Goal: Task Accomplishment & Management: Manage account settings

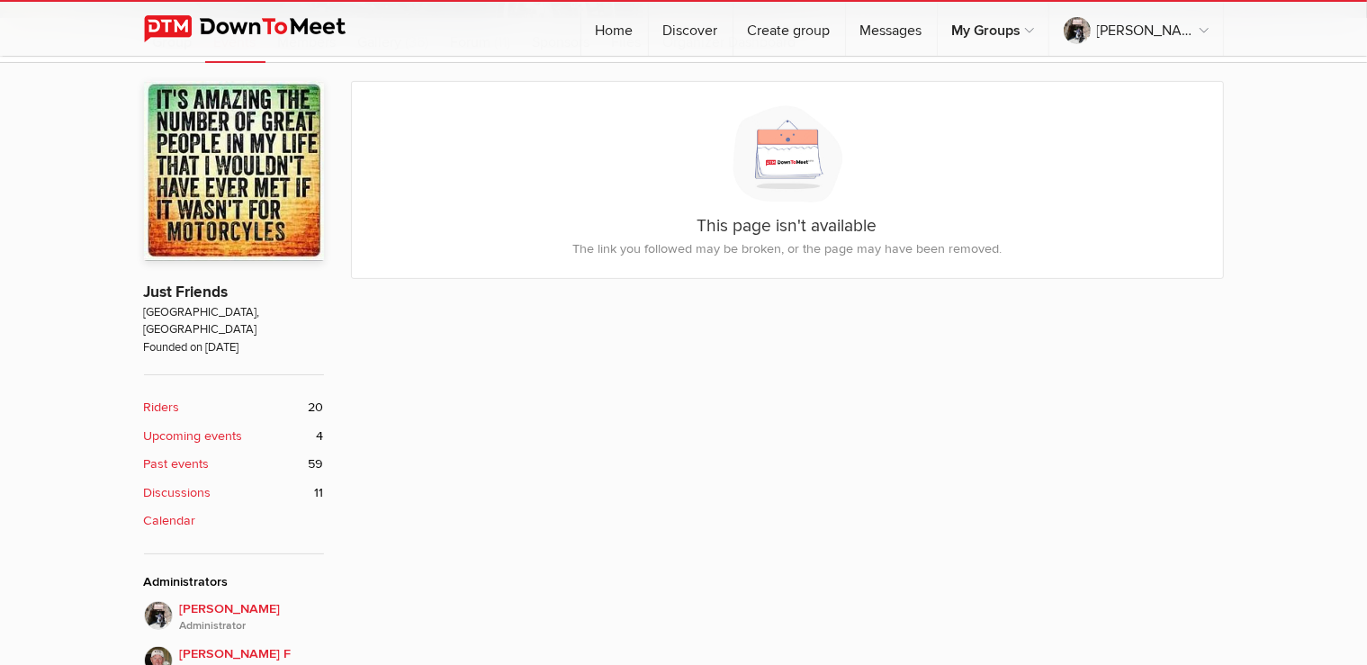
scroll to position [95, 0]
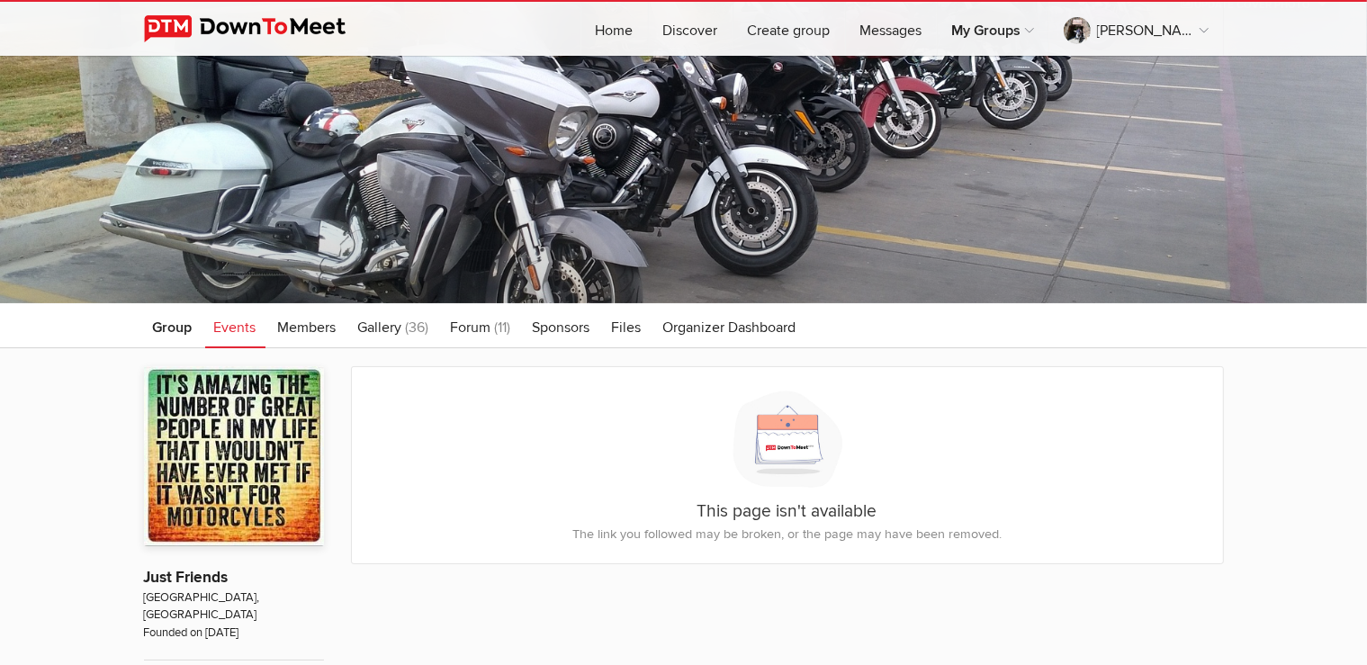
click at [226, 327] on span "Events" at bounding box center [235, 328] width 42 height 18
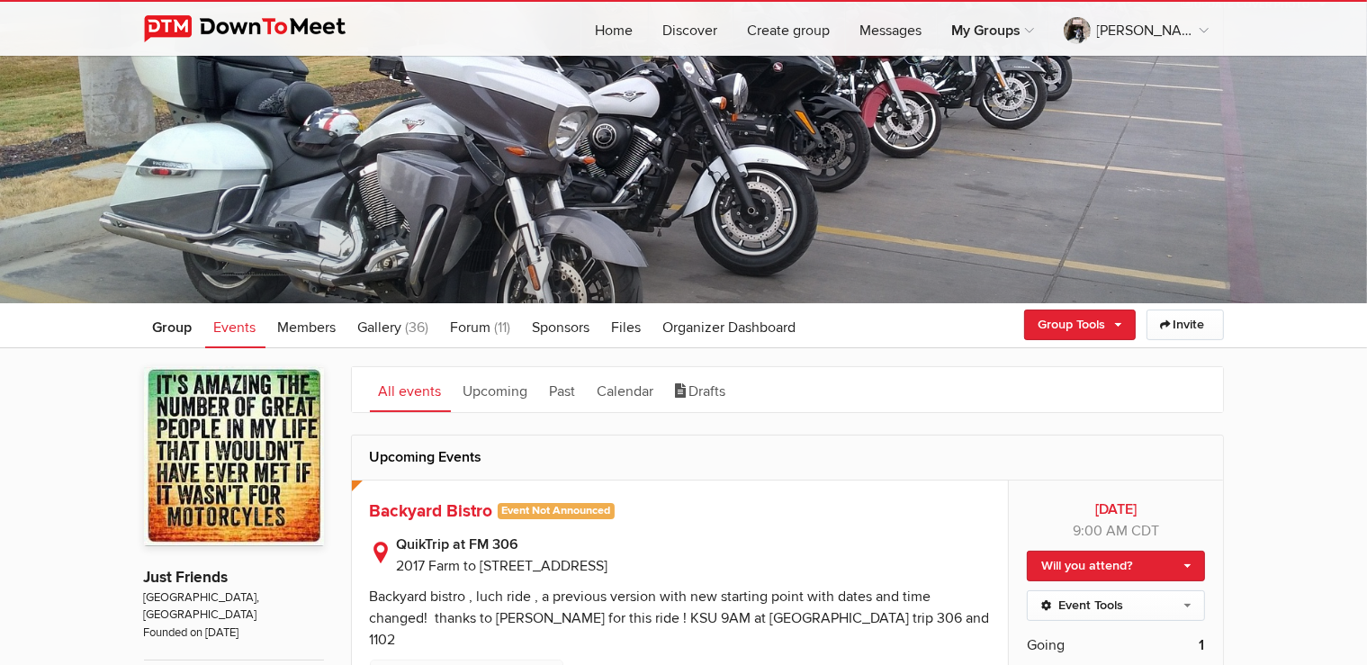
scroll to position [190, 0]
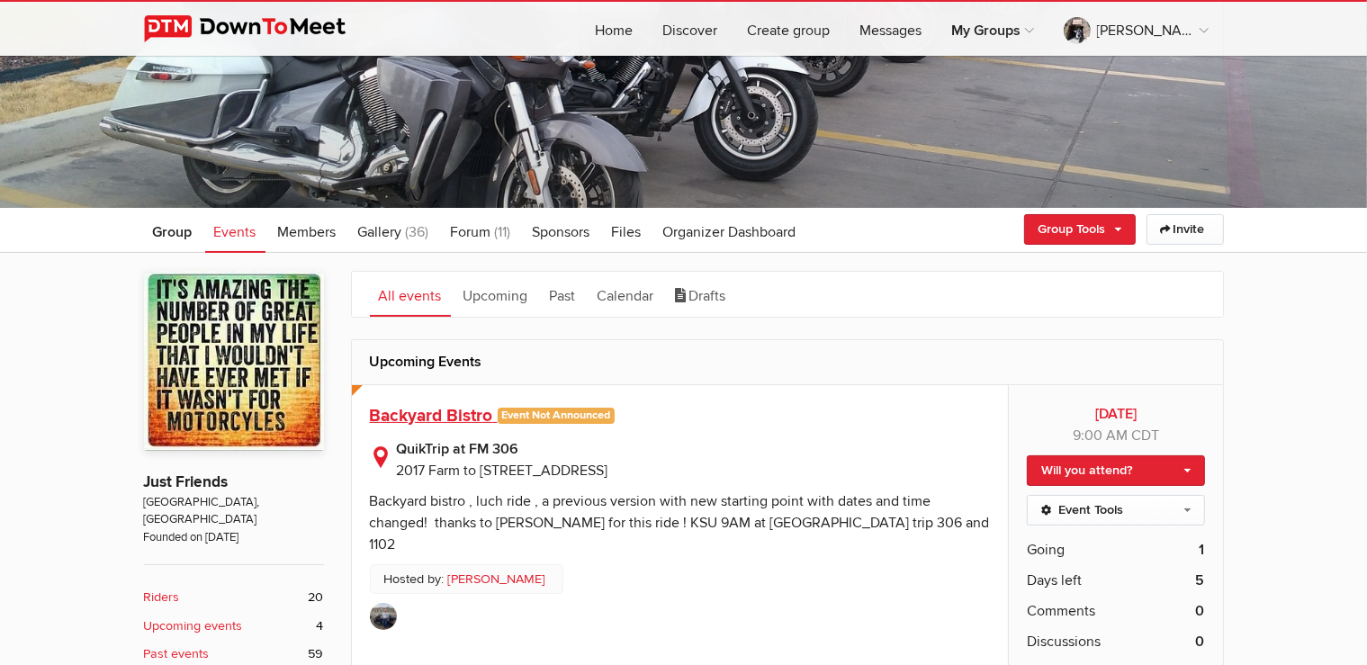
click at [456, 418] on span "Backyard Bistro" at bounding box center [431, 416] width 123 height 22
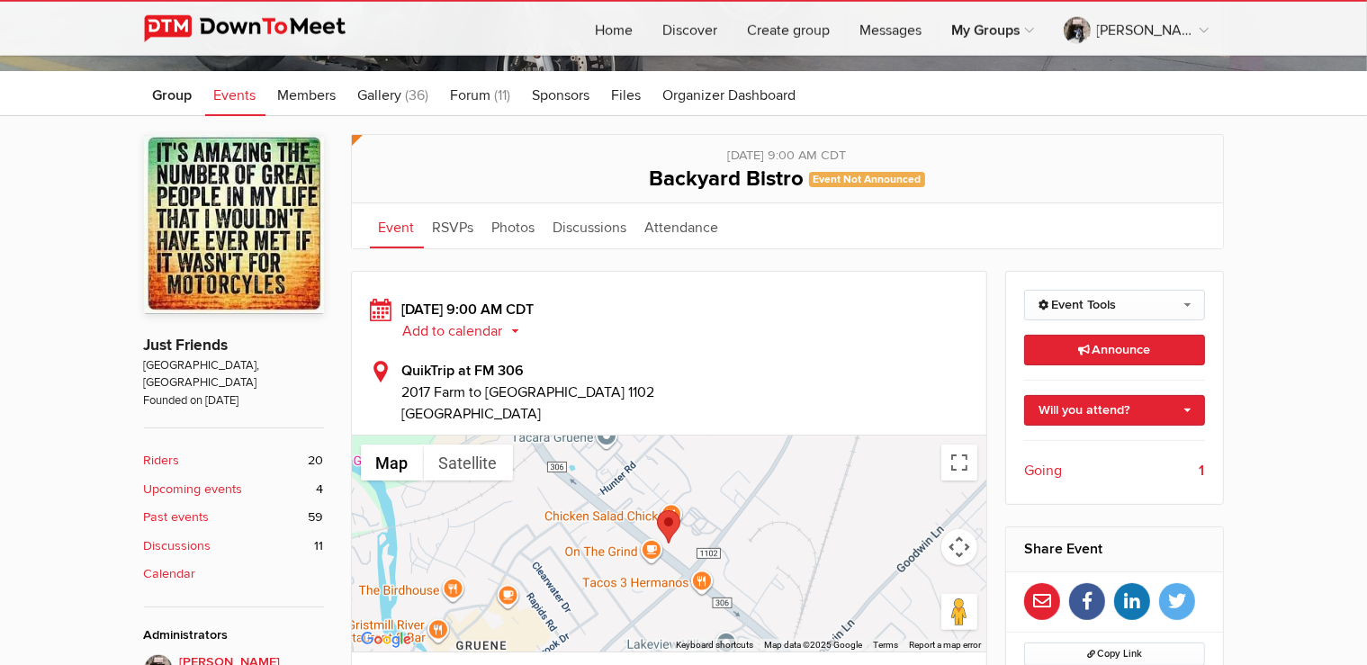
scroll to position [288, 0]
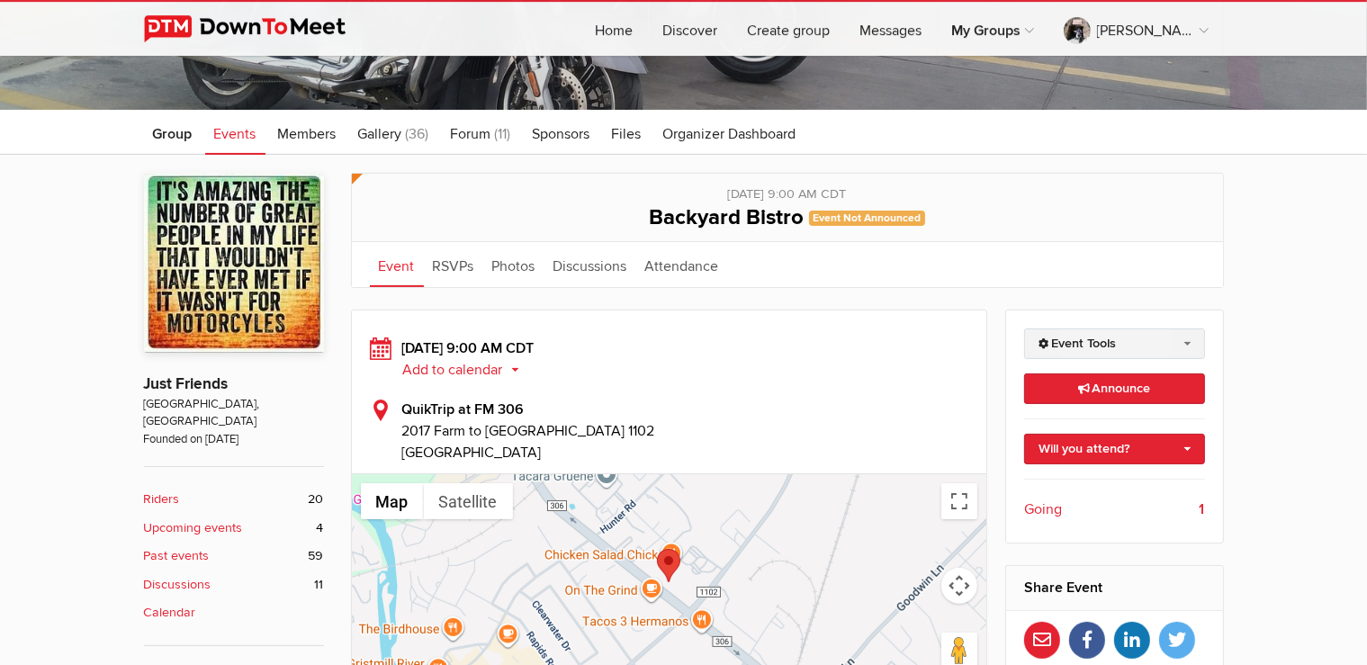
click at [1145, 340] on link "Event Tools" at bounding box center [1114, 344] width 181 height 31
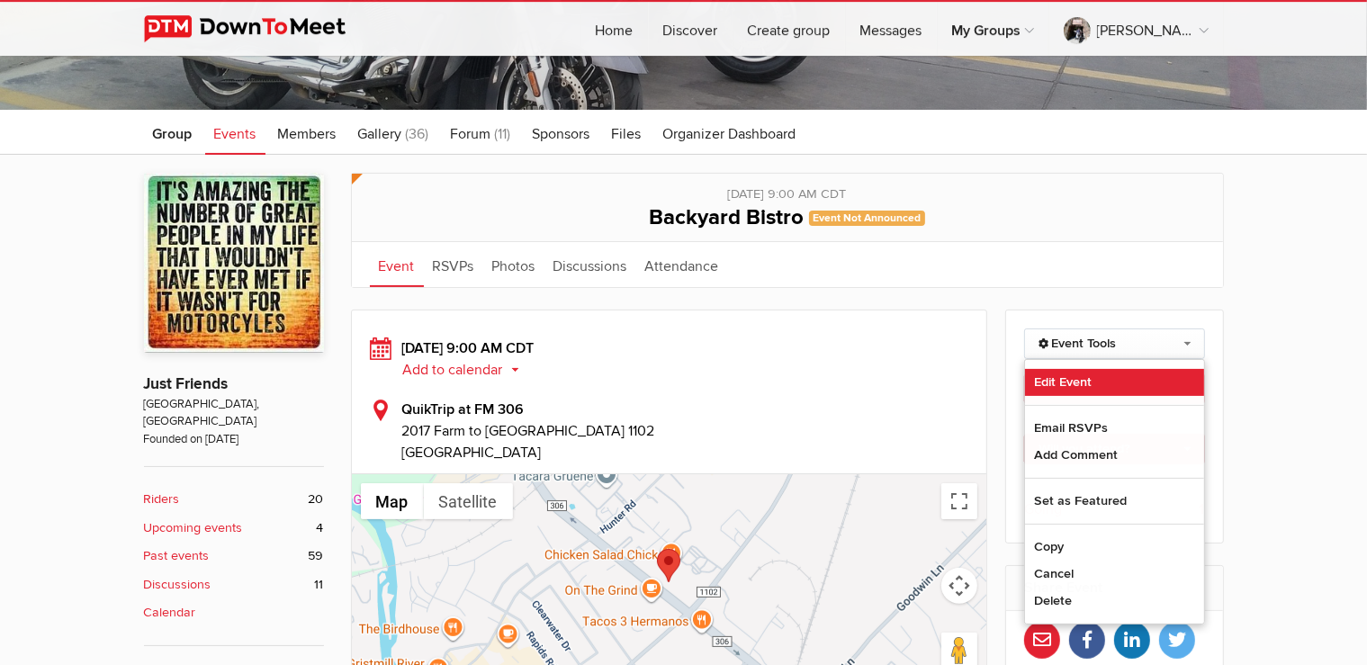
click at [1101, 383] on link "Edit Event" at bounding box center [1114, 382] width 179 height 27
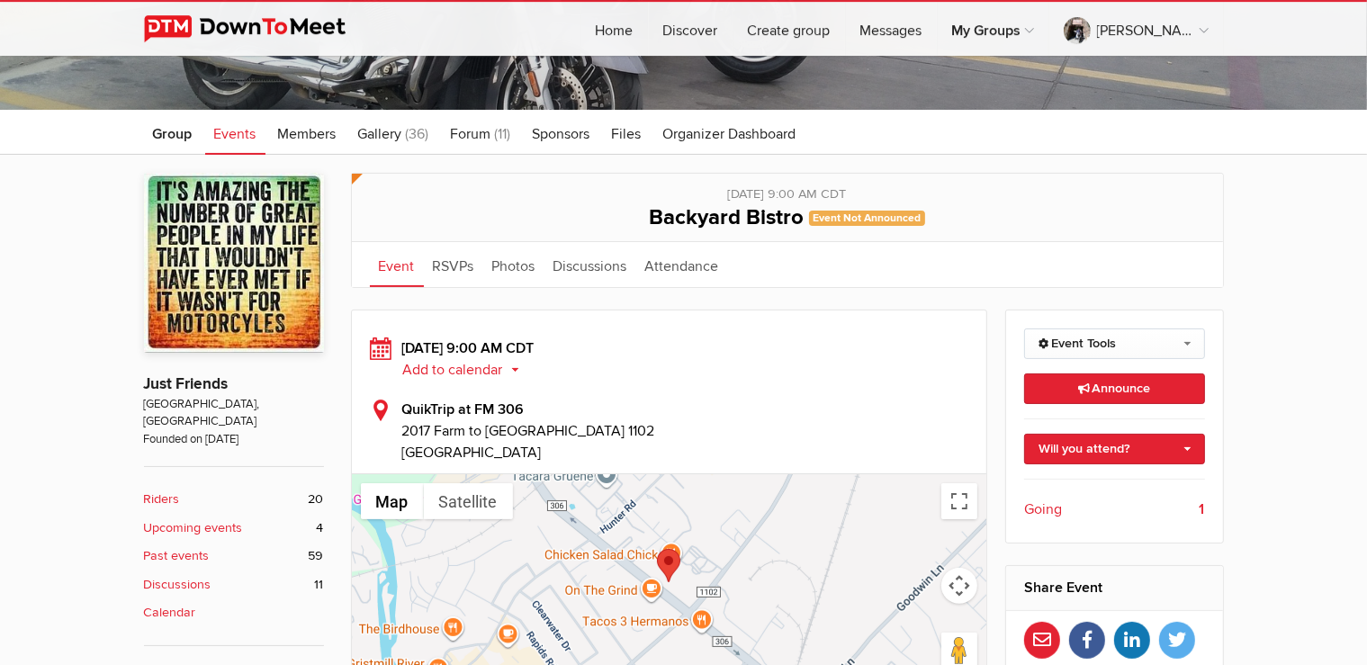
select select "9:00:00"
select select "[GEOGRAPHIC_DATA]"
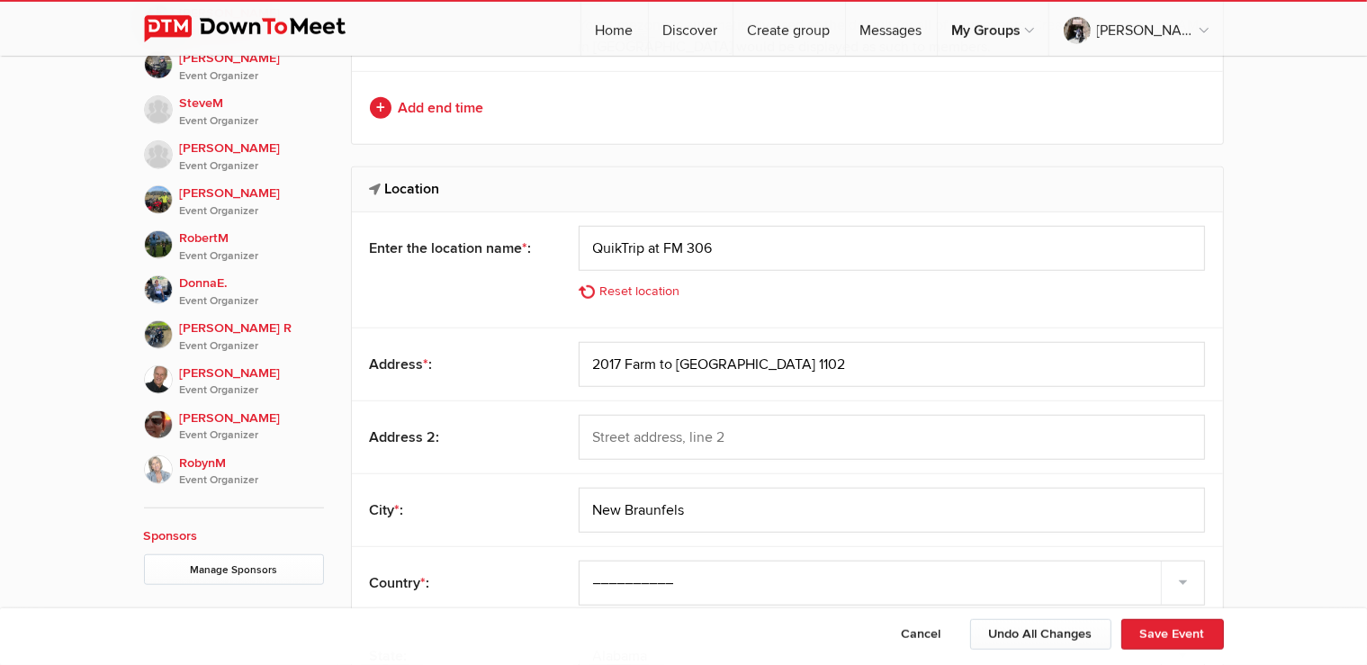
scroll to position [1239, 0]
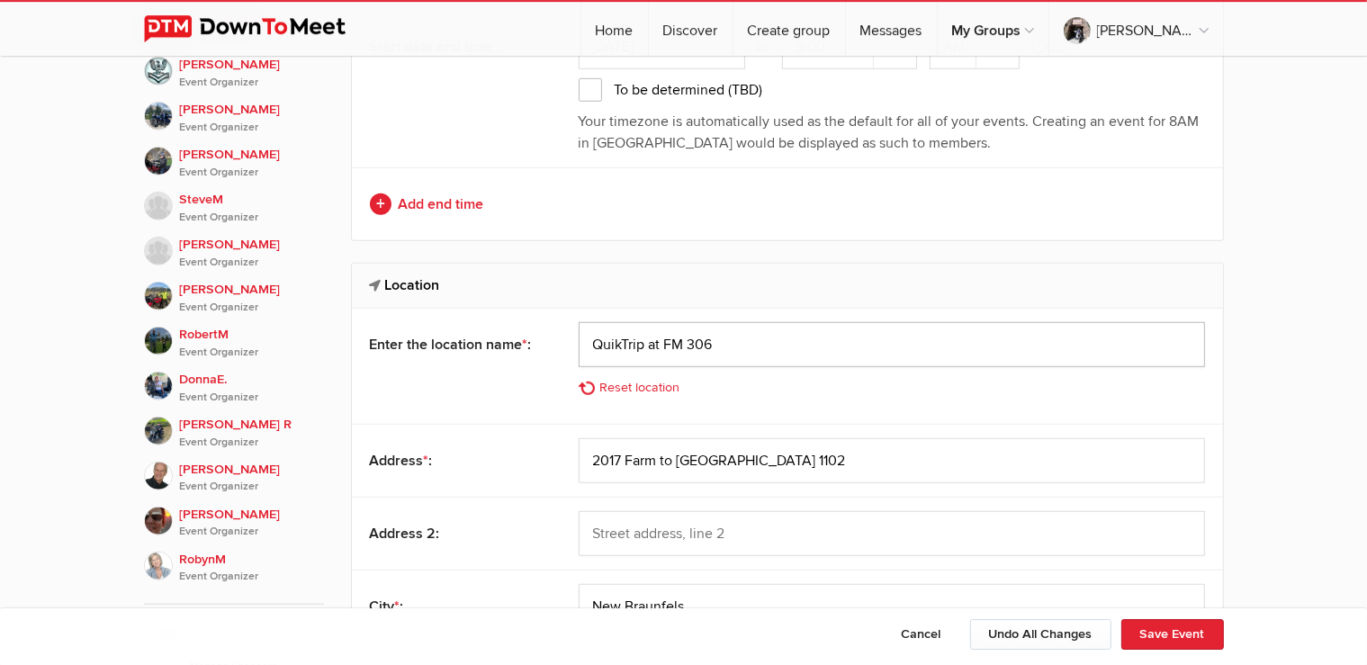
click at [762, 349] on input "QuikTrip at FM 306" at bounding box center [892, 344] width 627 height 45
drag, startPoint x: 754, startPoint y: 345, endPoint x: 479, endPoint y: 349, distance: 275.5
click at [579, 349] on input "QuikTrip at FM 306" at bounding box center [892, 344] width 627 height 45
click at [938, 640] on button "Cancel" at bounding box center [921, 634] width 77 height 31
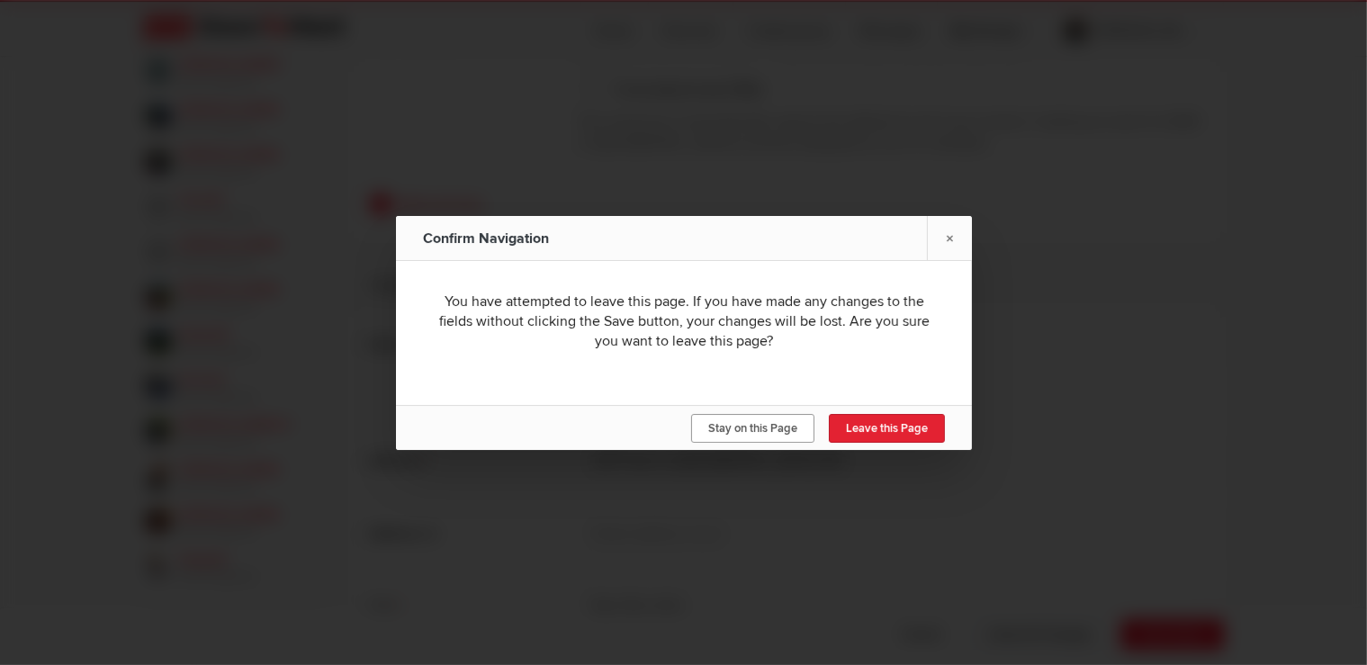
click at [754, 433] on span "Stay on this Page" at bounding box center [752, 428] width 89 height 14
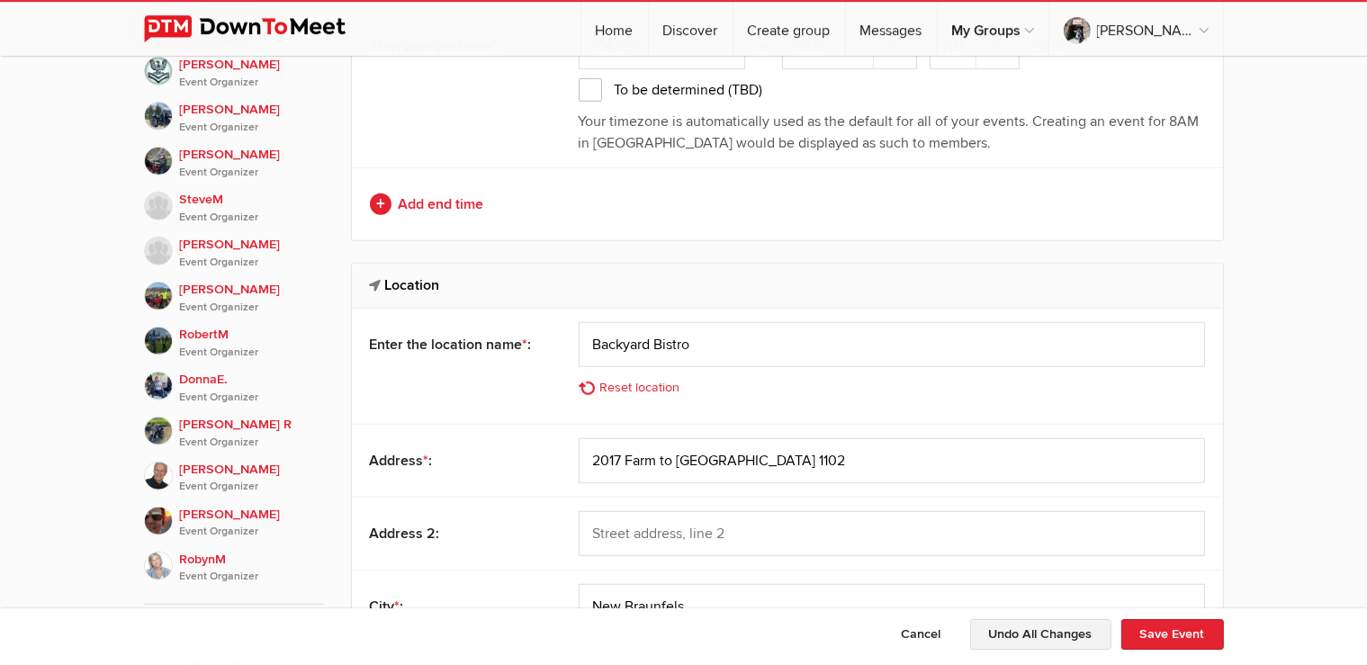
click at [1024, 639] on button "Undo All Changes" at bounding box center [1040, 634] width 141 height 31
type input "QuikTrip at FM 306"
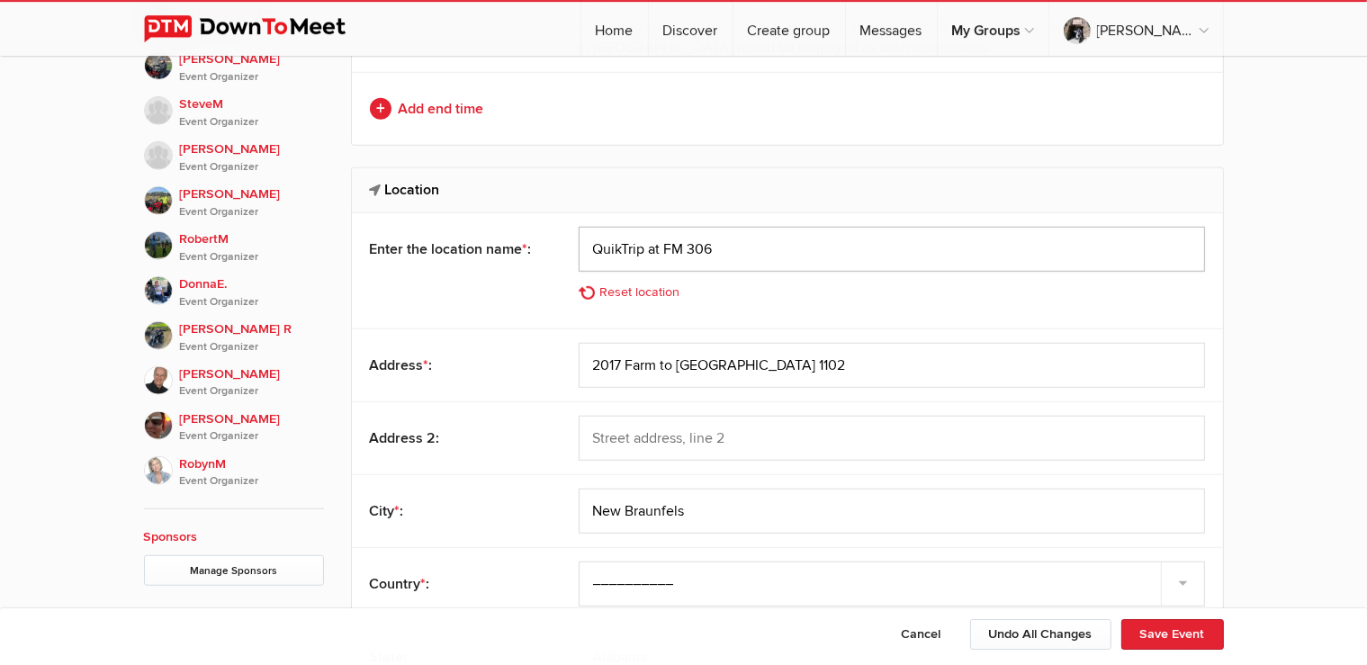
drag, startPoint x: 715, startPoint y: 247, endPoint x: 558, endPoint y: 230, distance: 157.6
click at [579, 230] on input "QuikTrip at FM 306" at bounding box center [892, 249] width 627 height 45
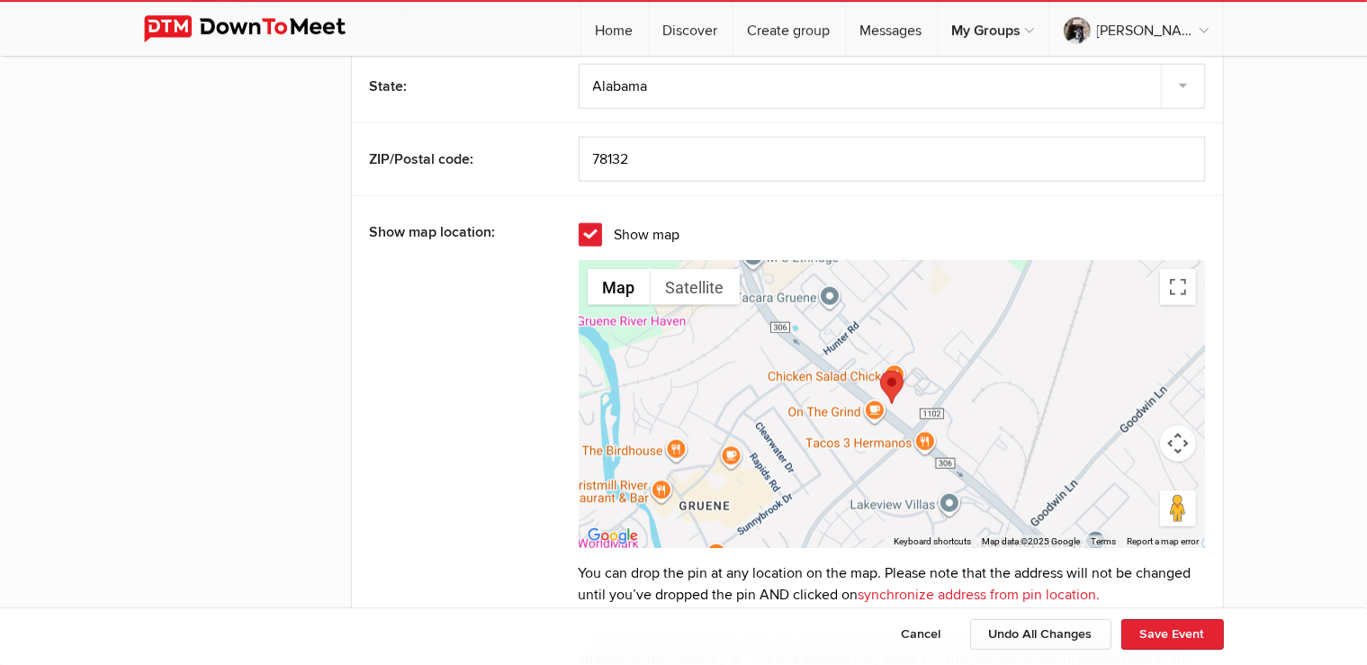
scroll to position [1430, 0]
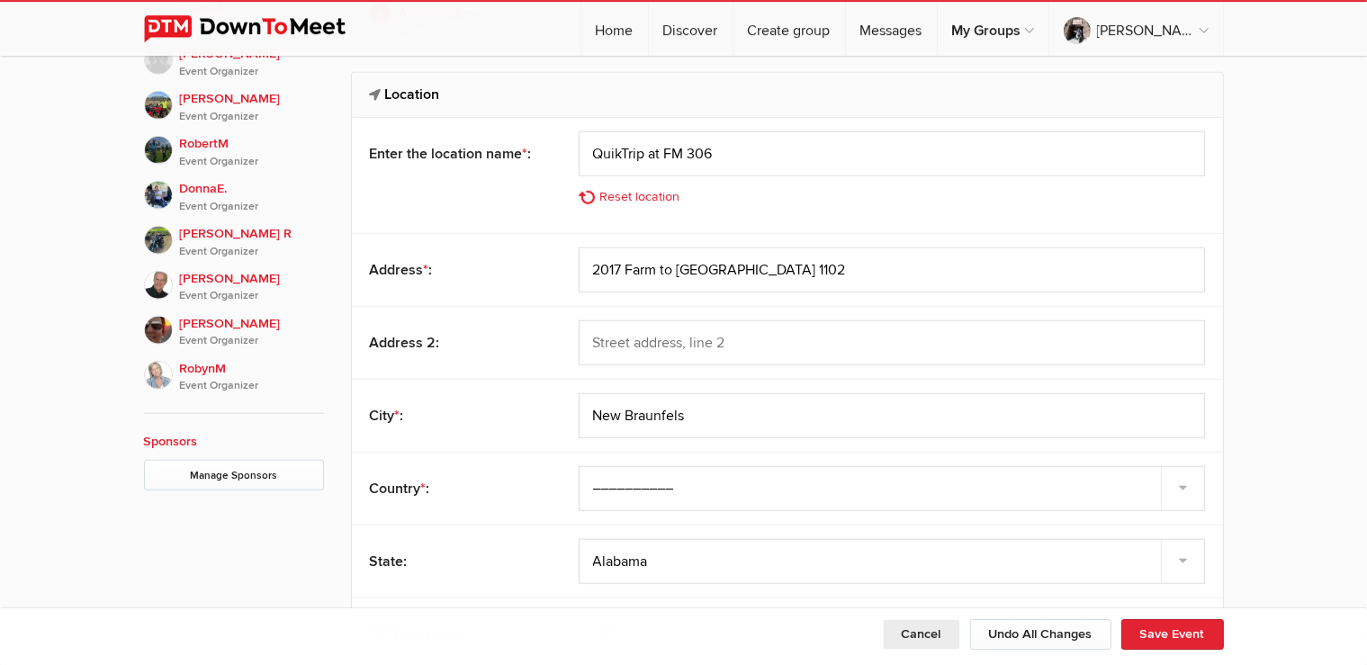
click at [937, 638] on button "Cancel" at bounding box center [921, 634] width 77 height 31
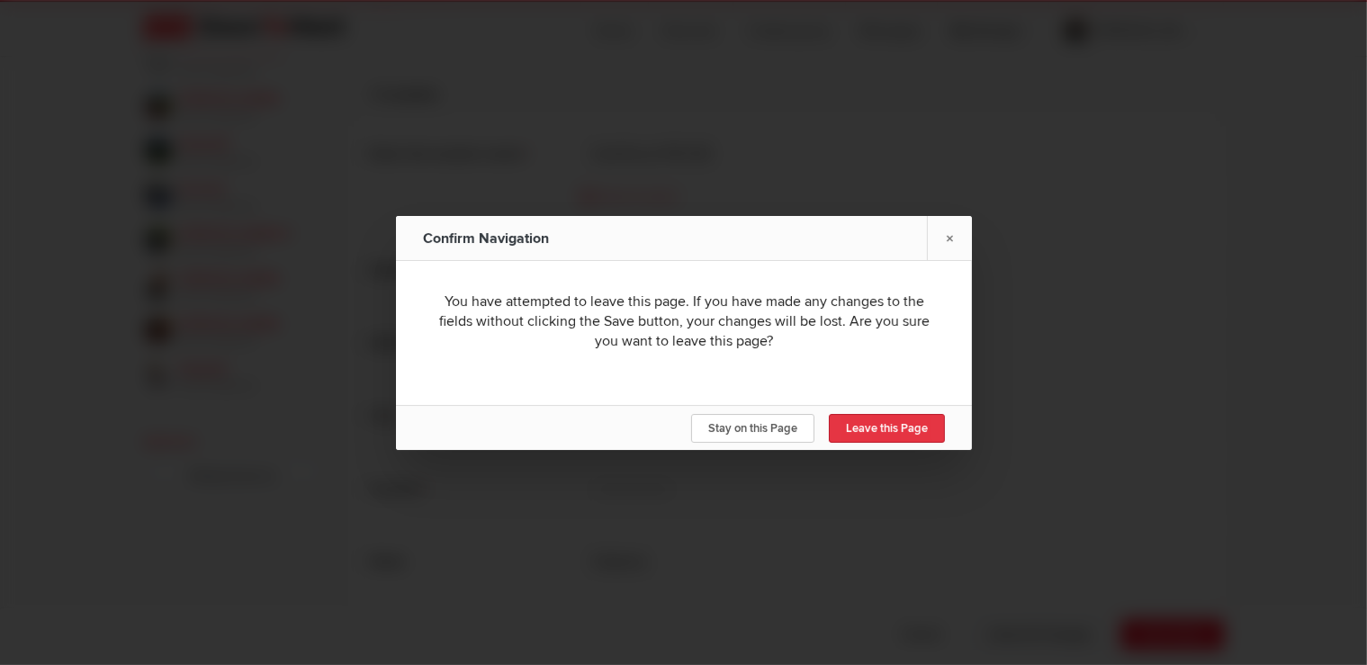
click at [860, 438] on link "Leave this Page" at bounding box center [887, 428] width 116 height 29
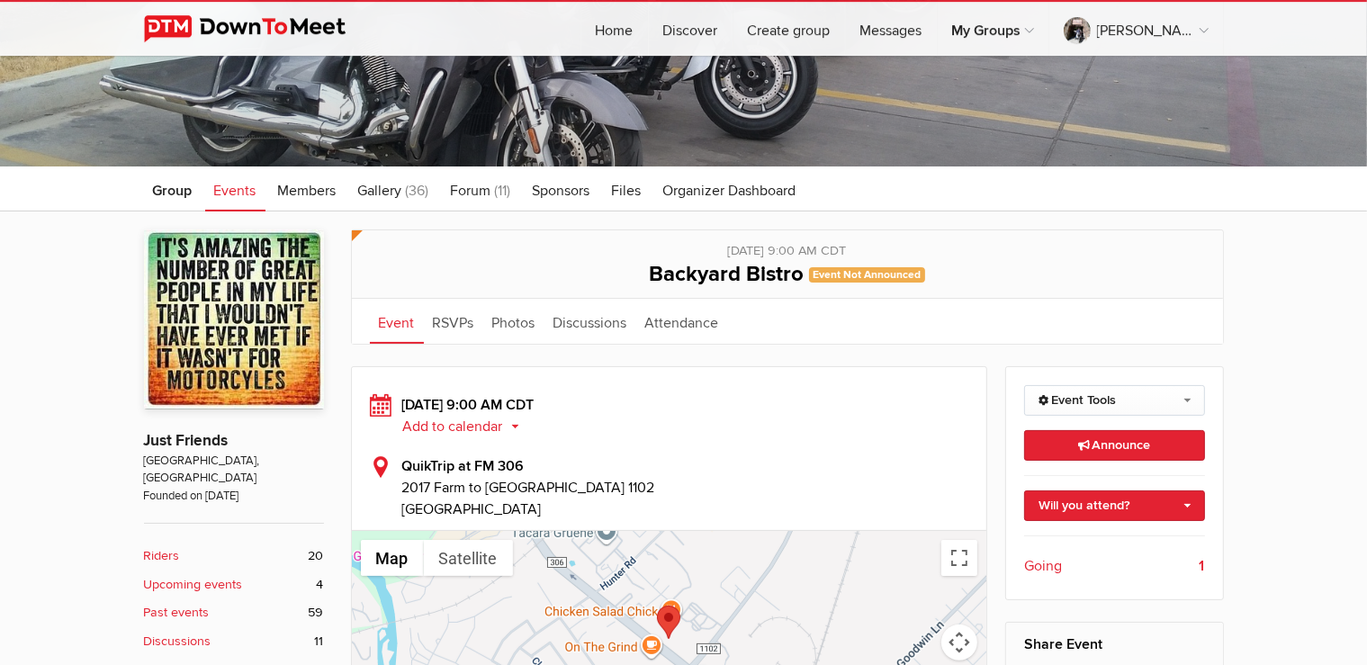
scroll to position [190, 0]
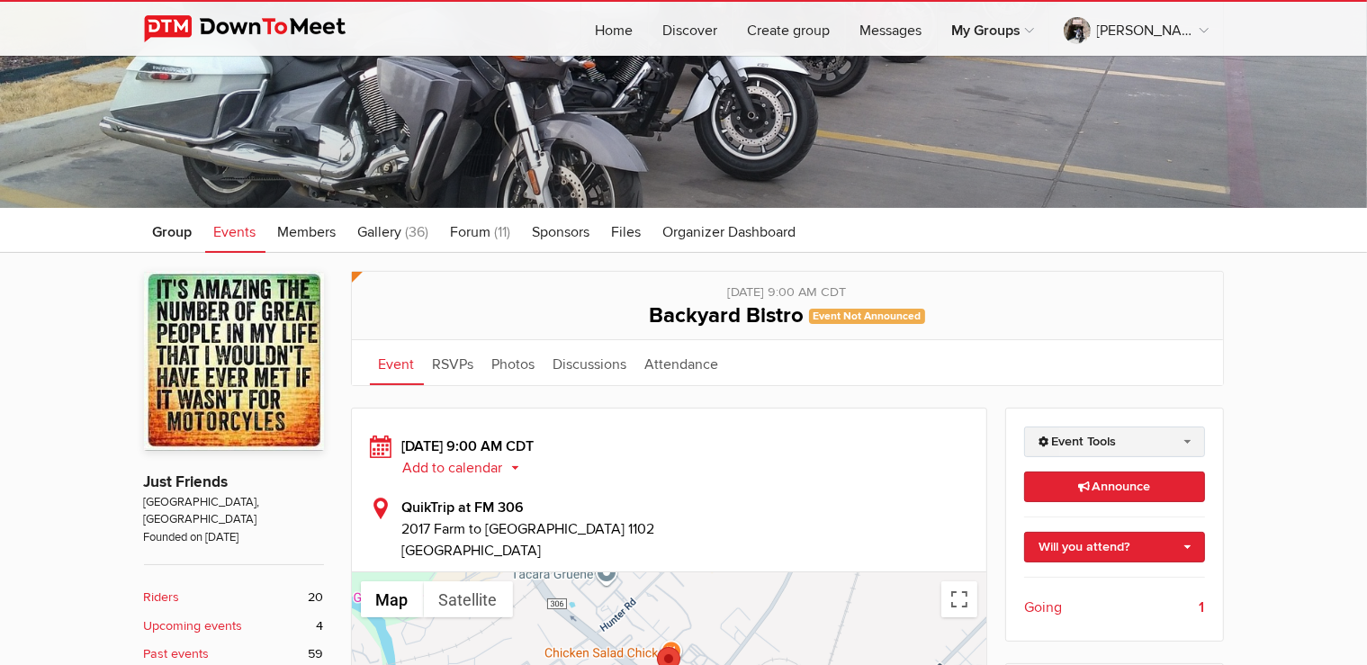
click at [1105, 437] on link "Event Tools" at bounding box center [1114, 442] width 181 height 31
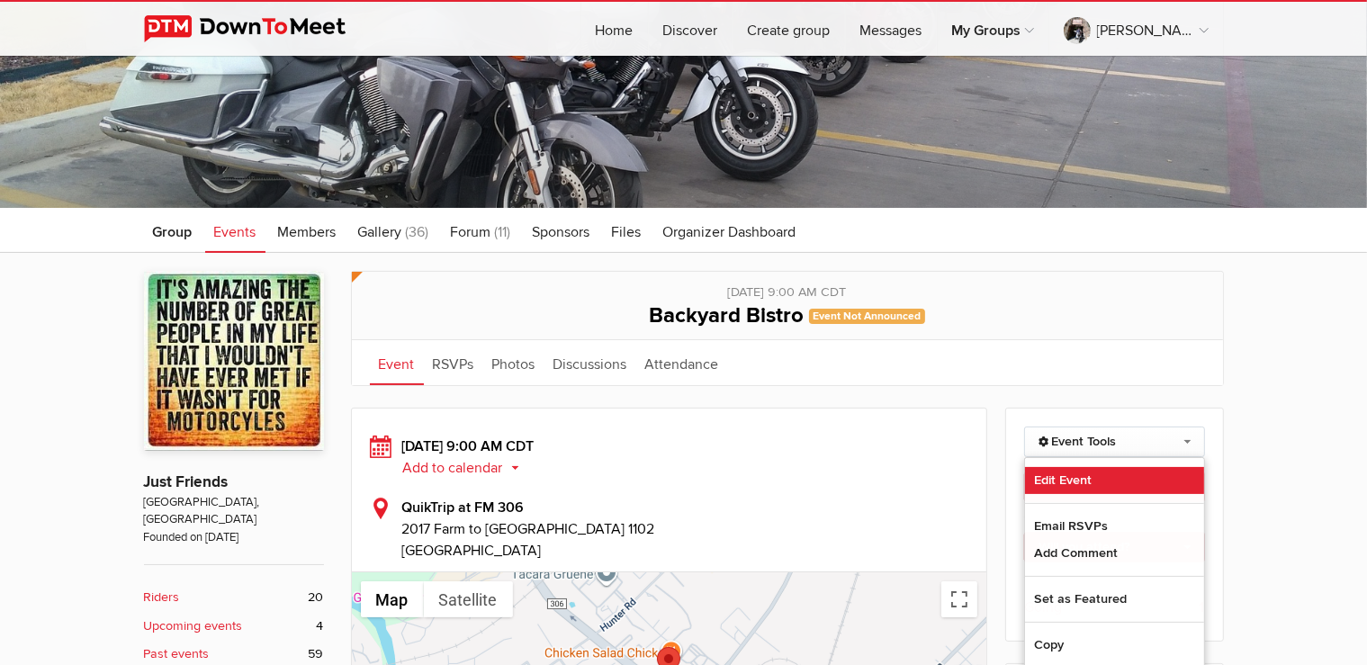
click at [1071, 474] on link "Edit Event" at bounding box center [1114, 480] width 179 height 27
select select "9:00:00"
select select "[GEOGRAPHIC_DATA]"
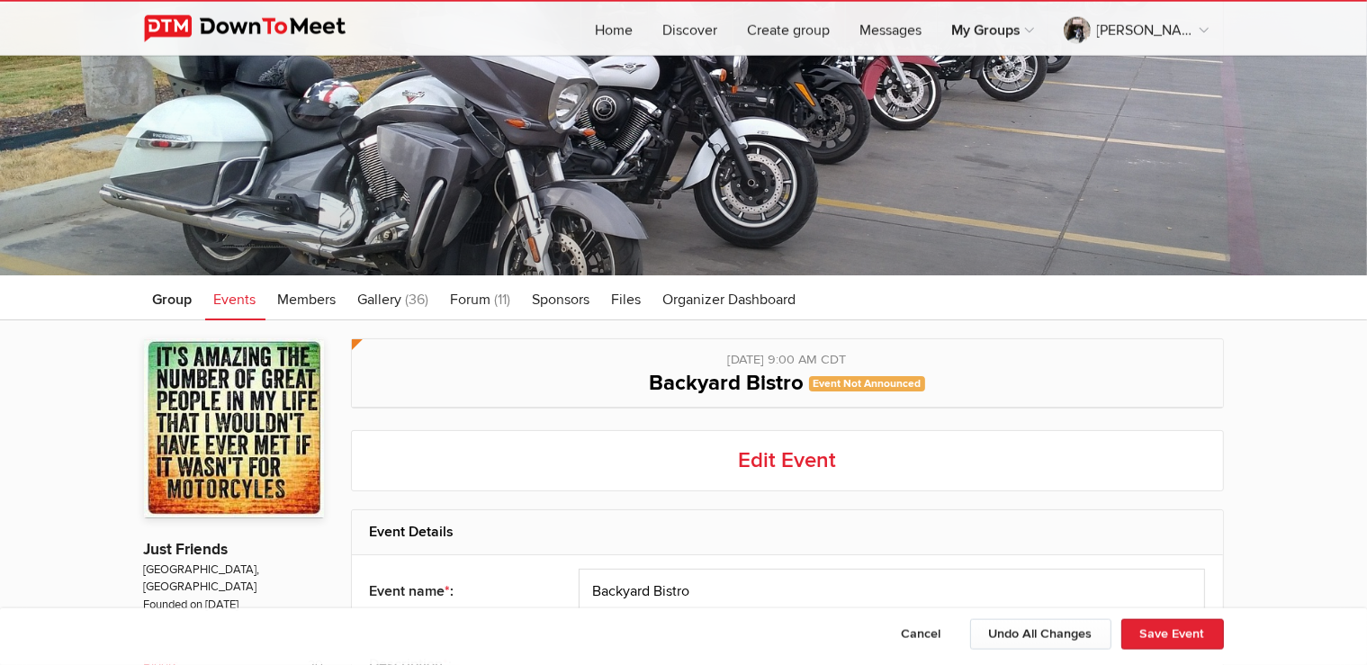
scroll to position [190, 0]
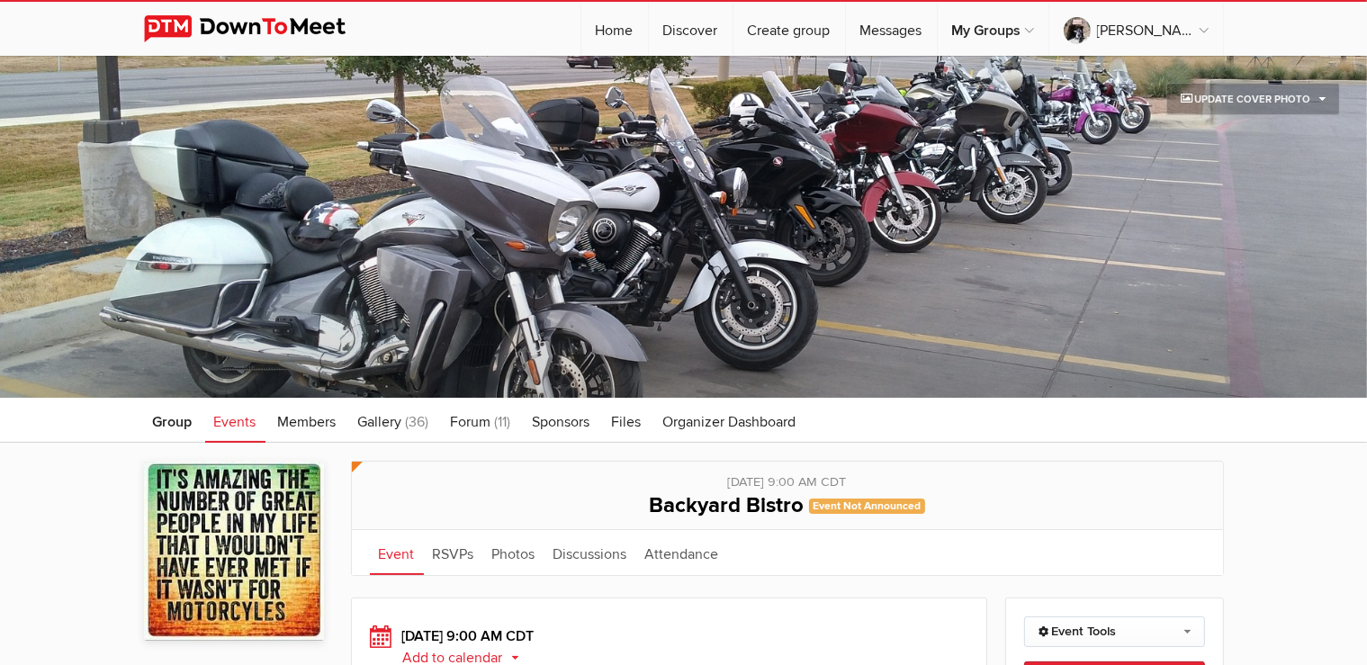
scroll to position [284, 0]
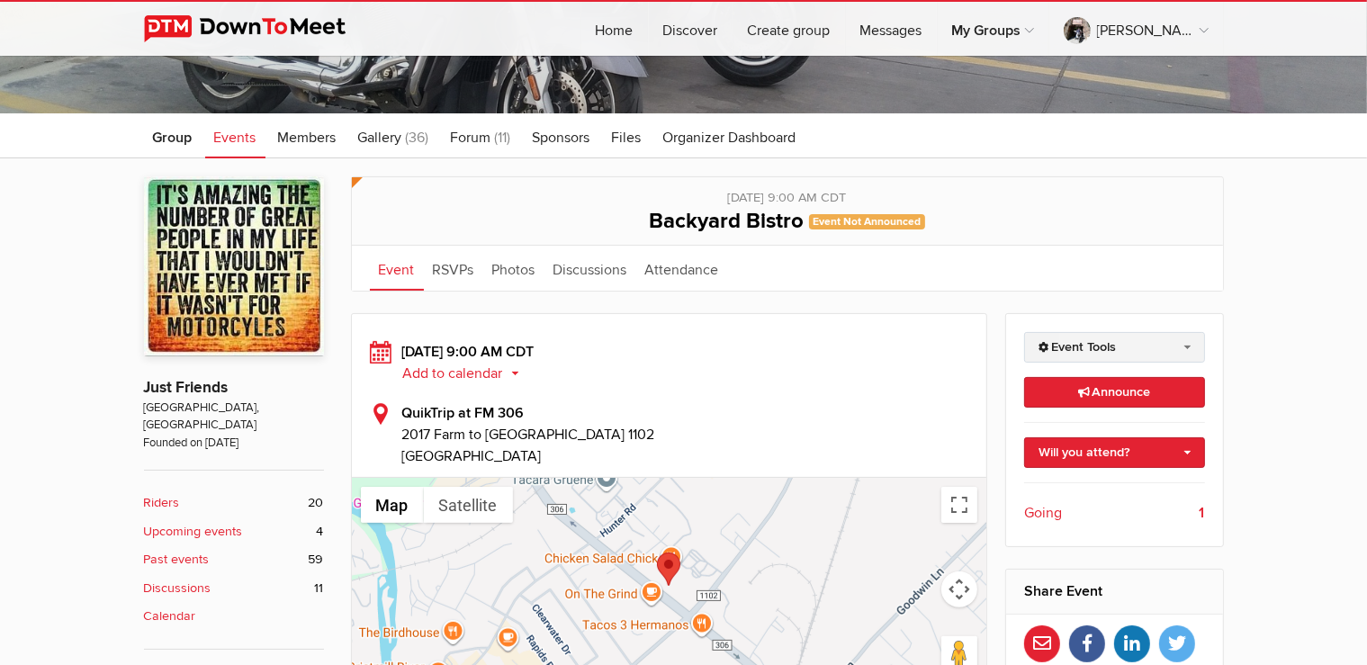
click at [1081, 351] on link "Event Tools" at bounding box center [1114, 347] width 181 height 31
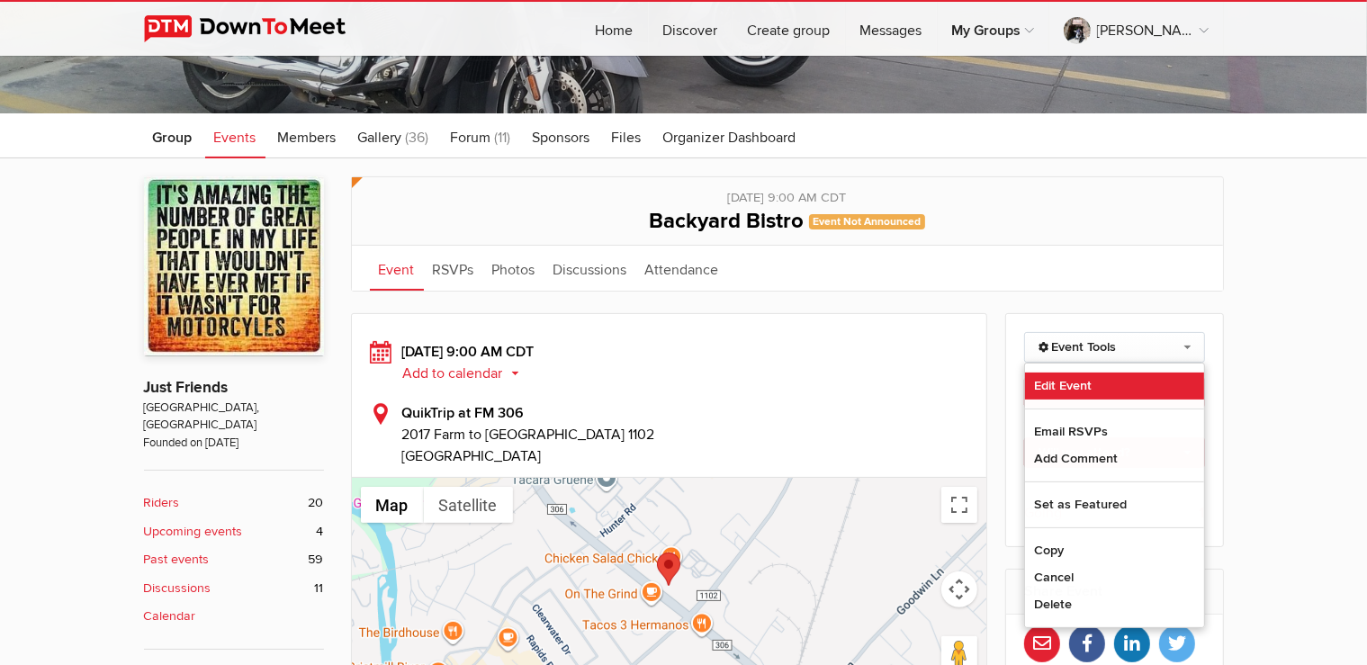
click at [1081, 383] on link "Edit Event" at bounding box center [1114, 386] width 179 height 27
select select "9:00:00"
select select "[GEOGRAPHIC_DATA]"
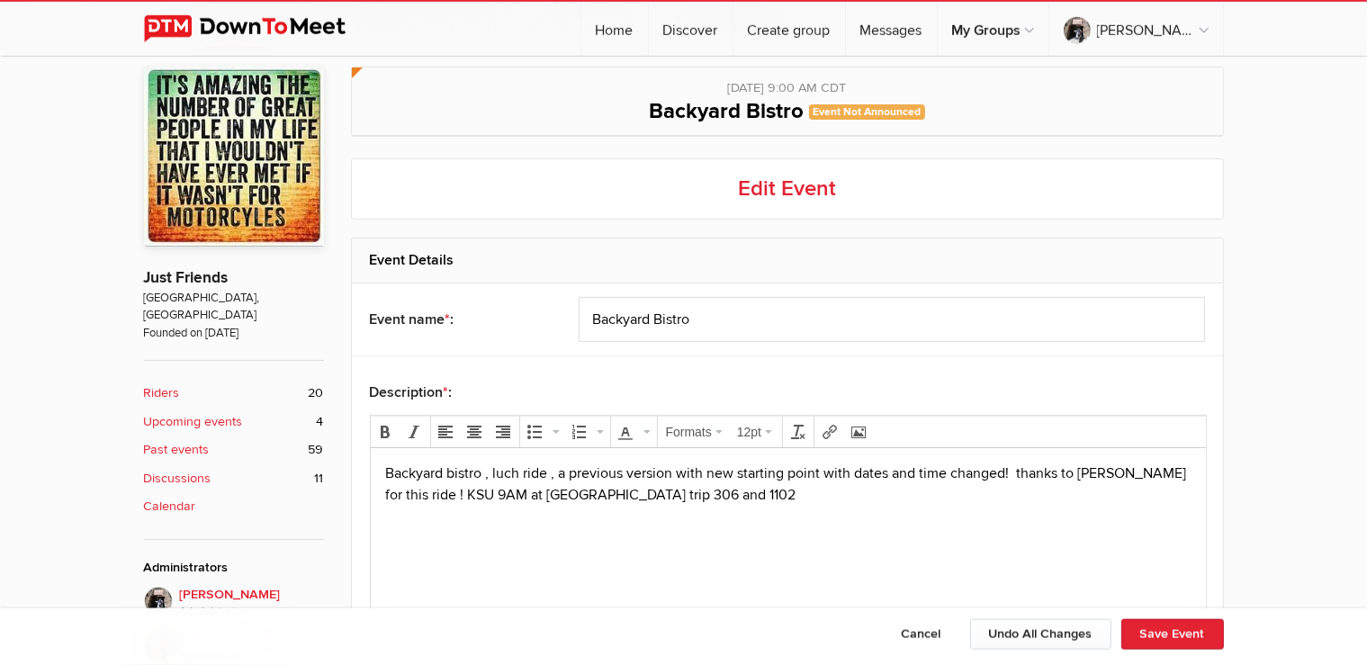
scroll to position [475, 0]
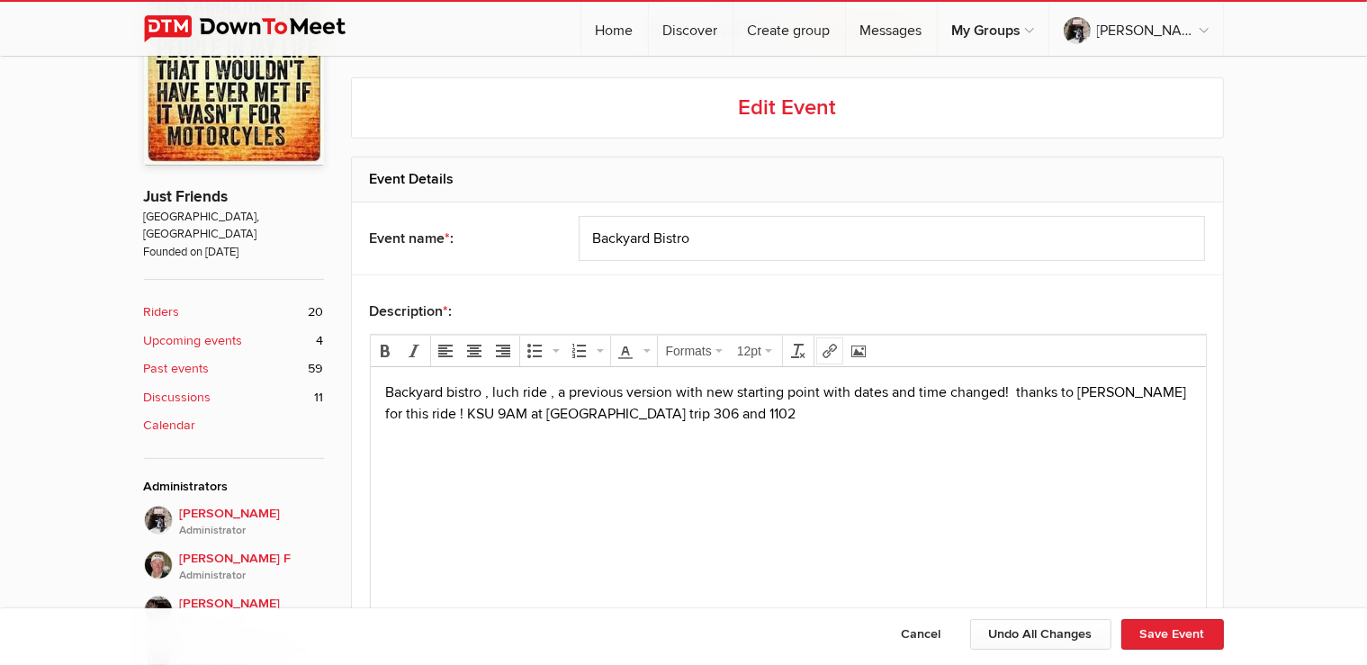
click at [825, 350] on icon "Insert/edit link" at bounding box center [830, 351] width 14 height 14
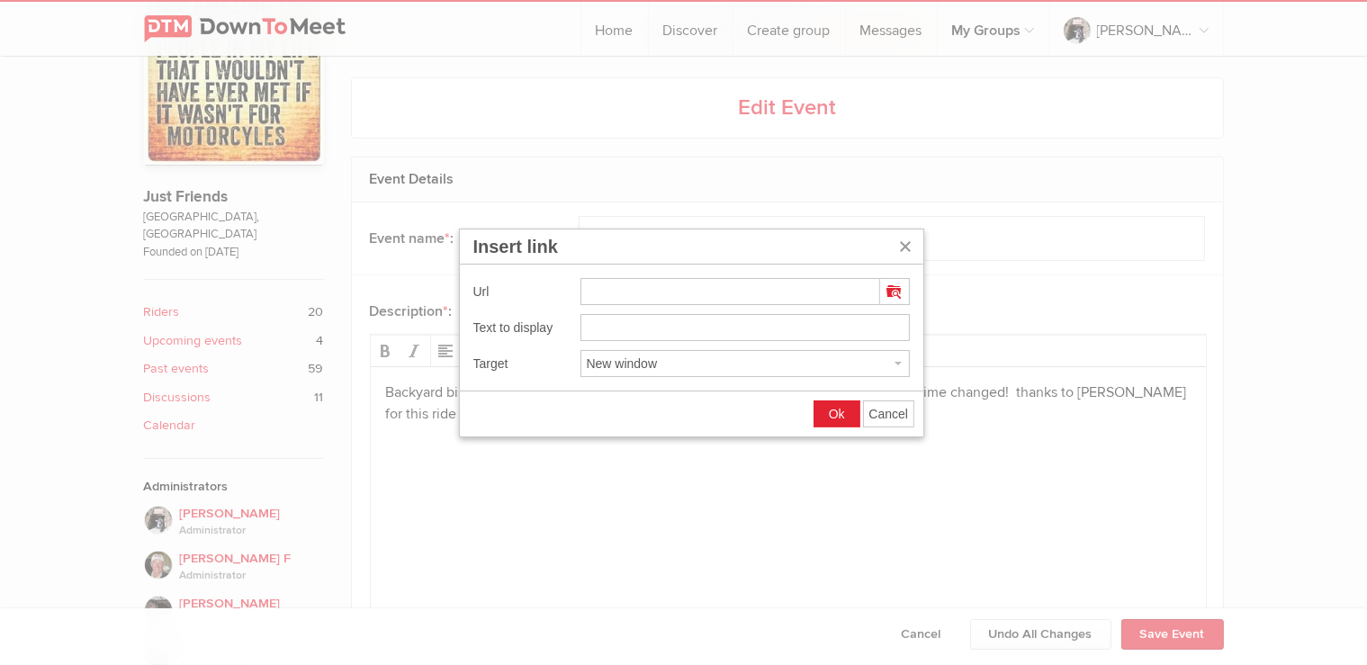
click at [876, 419] on span "Cancel" at bounding box center [890, 414] width 40 height 14
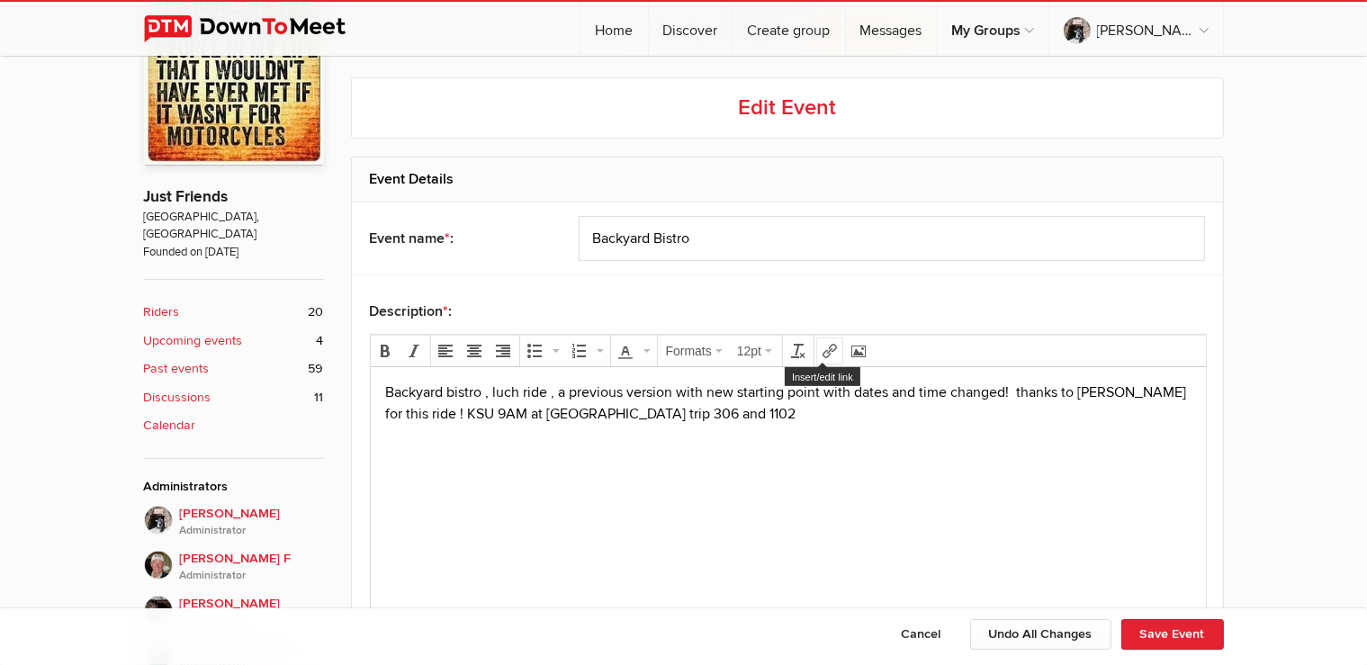
click at [825, 347] on icon "Insert/edit link" at bounding box center [830, 351] width 14 height 14
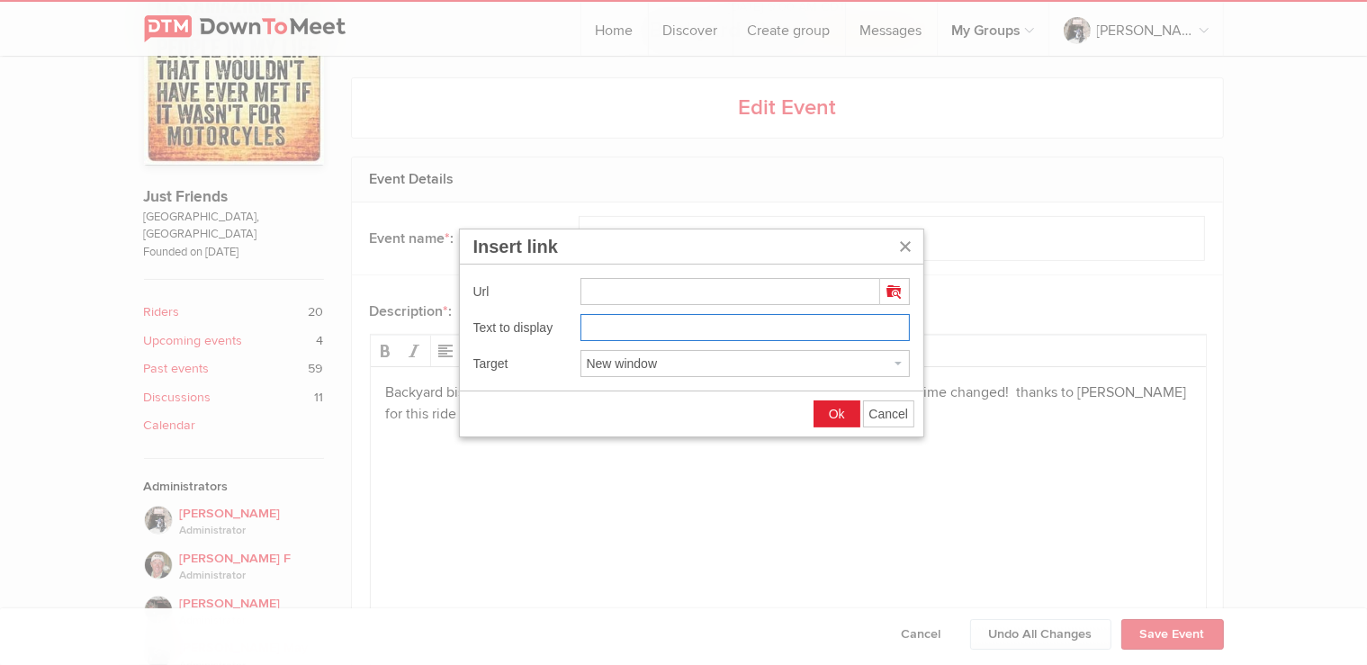
click at [668, 332] on input "Text to display" at bounding box center [745, 327] width 329 height 27
drag, startPoint x: 890, startPoint y: 420, endPoint x: 787, endPoint y: 54, distance: 380.7
click at [890, 420] on button "Cancel" at bounding box center [889, 413] width 50 height 25
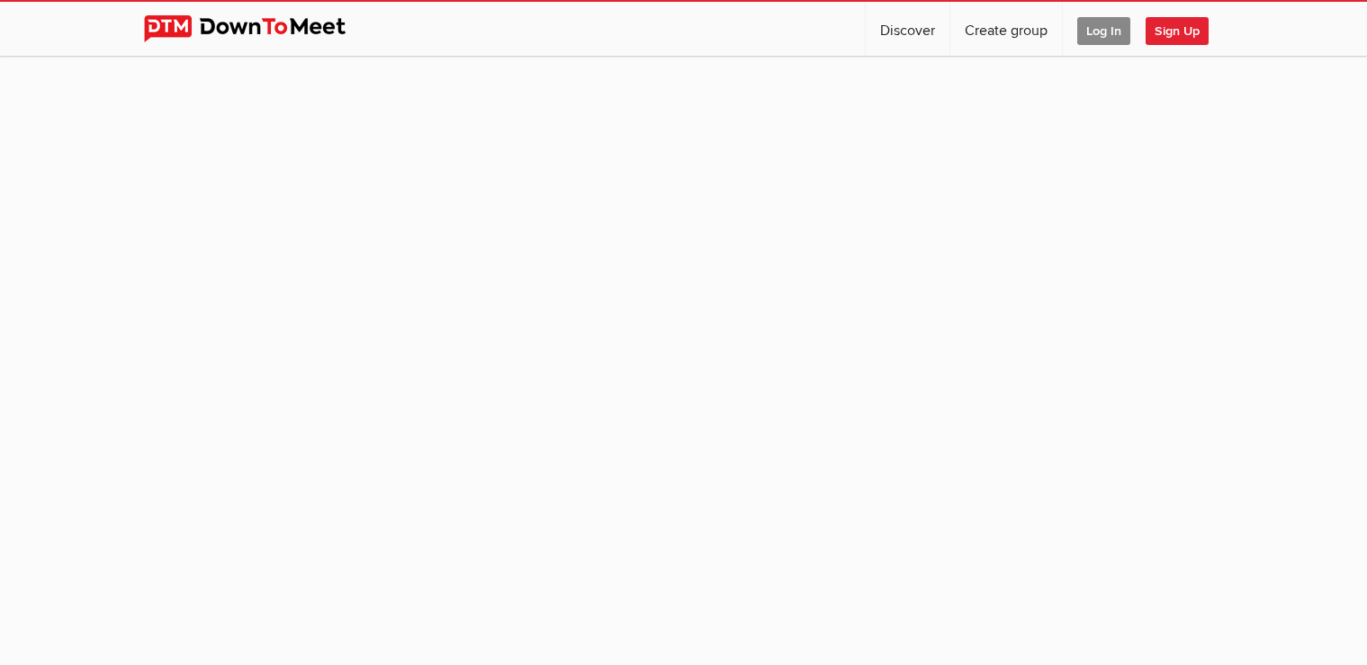
scroll to position [158, 0]
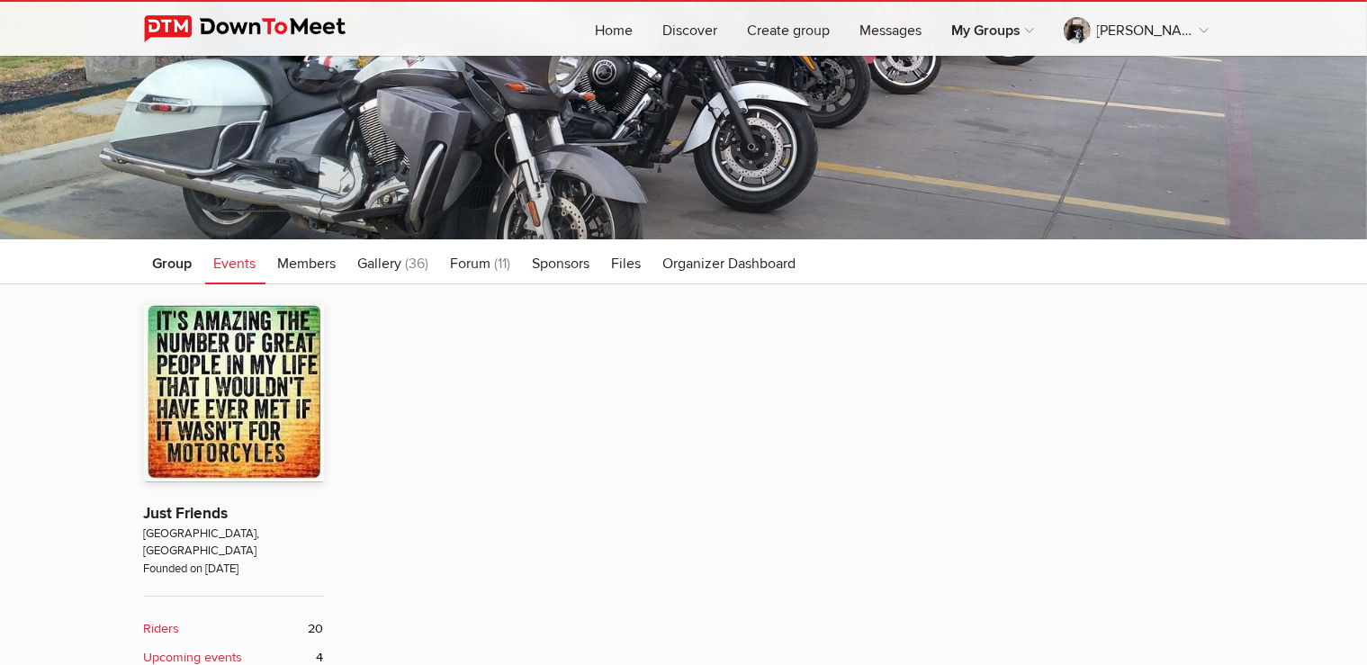
type input "Backyard Bistro"
type input "[DATE]"
select select "PM"
radio input "false"
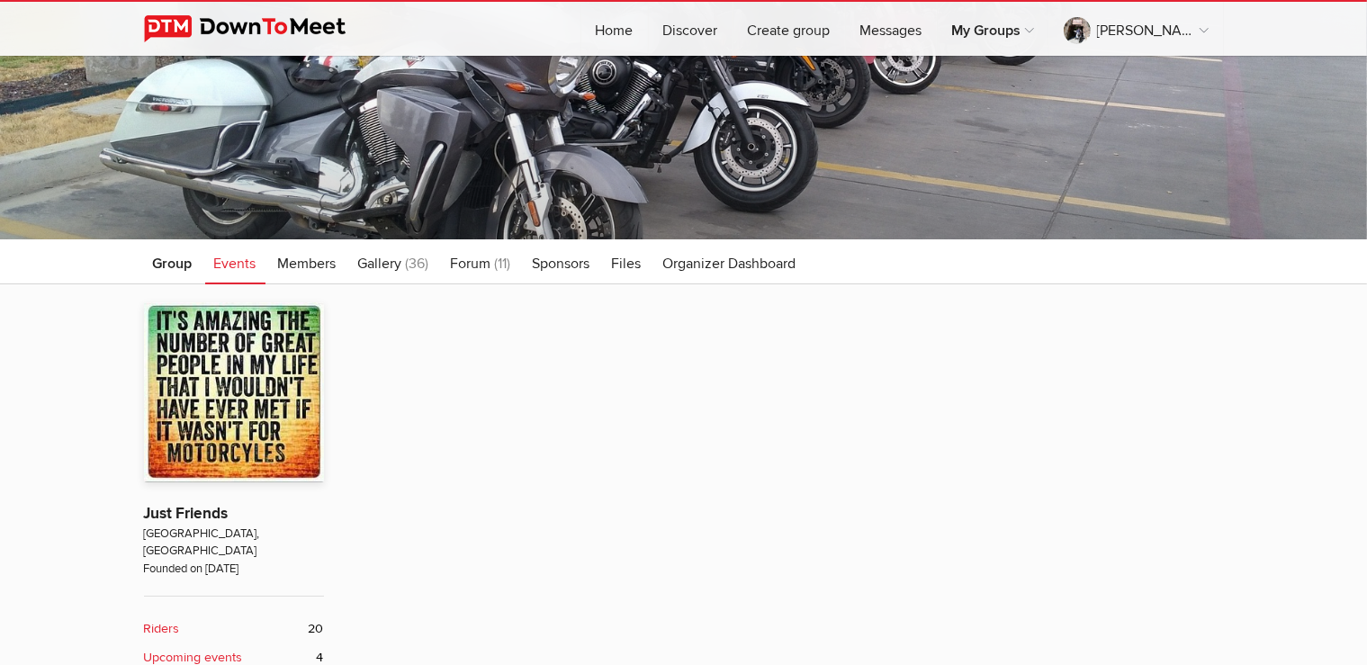
radio input "true"
select select "9:00:00"
select select "5:00:00"
select select "[GEOGRAPHIC_DATA]"
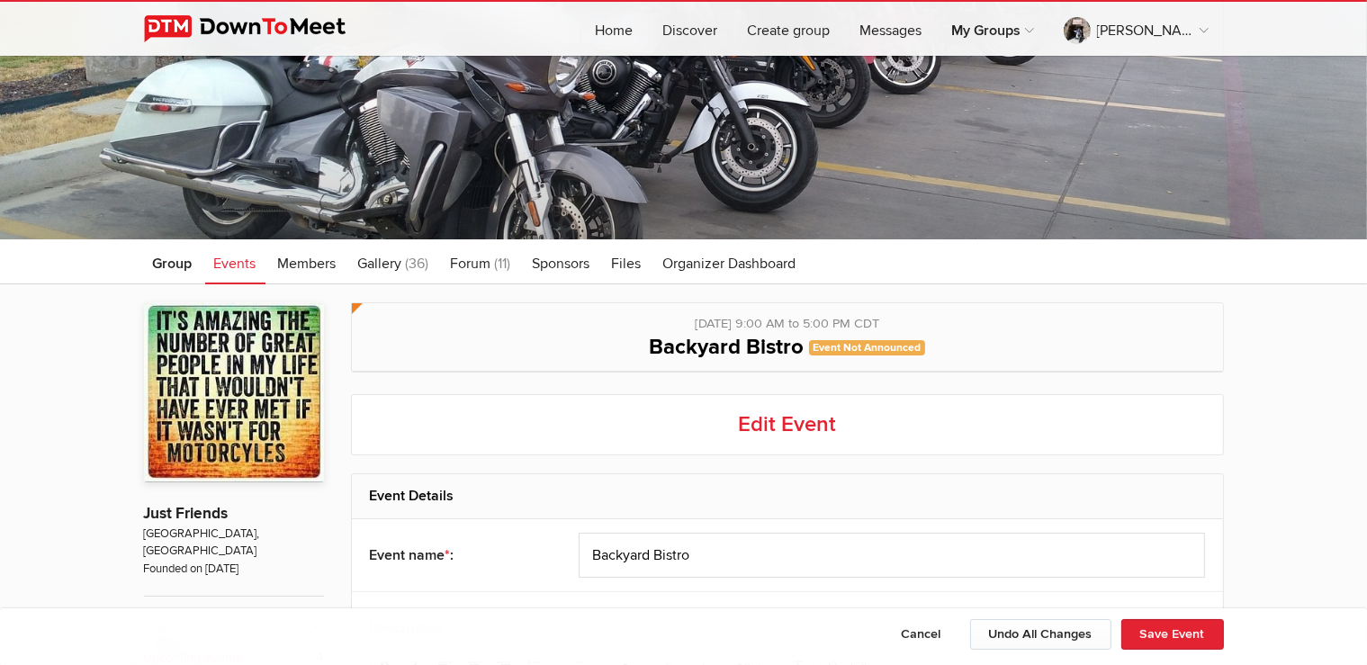
scroll to position [443, 0]
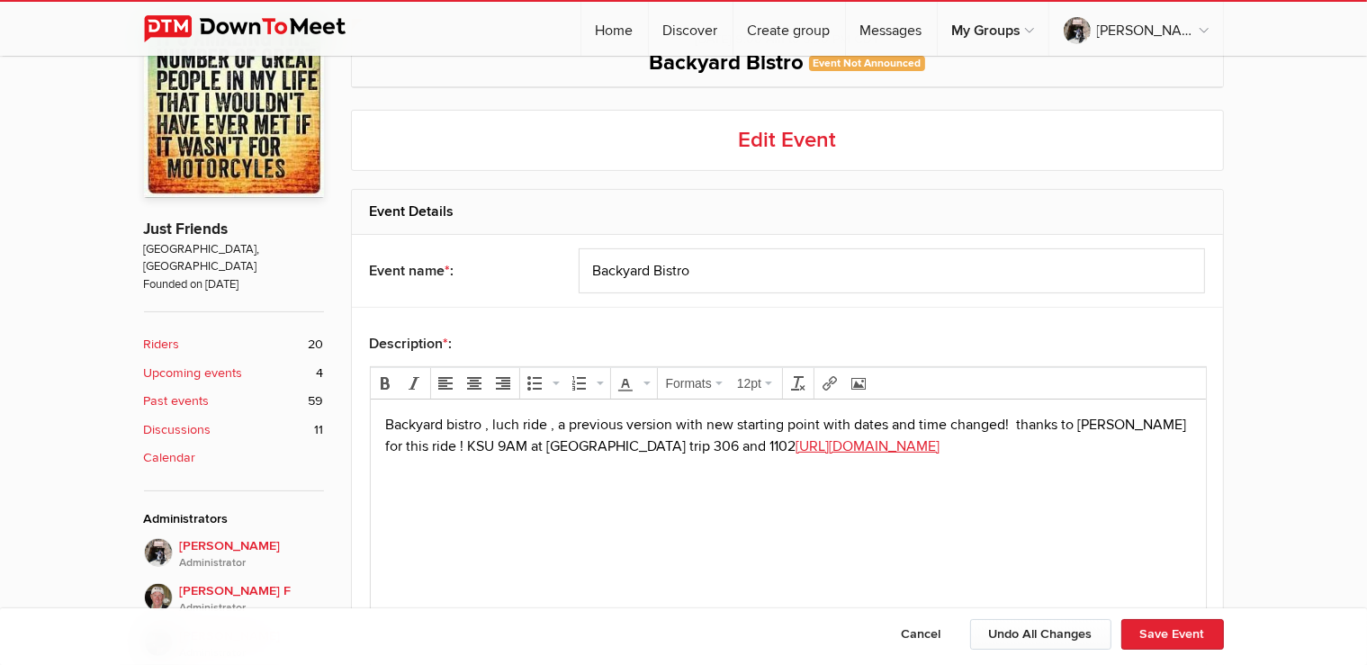
click at [674, 452] on p "Backyard bistro , luch ride , a previous version with new starting point with d…" at bounding box center [787, 435] width 807 height 43
click at [795, 447] on link "https://trips.furkot.com/ts/vPUaYw" at bounding box center [867, 447] width 144 height 18
click at [833, 382] on button "Insert/edit link" at bounding box center [829, 383] width 25 height 25
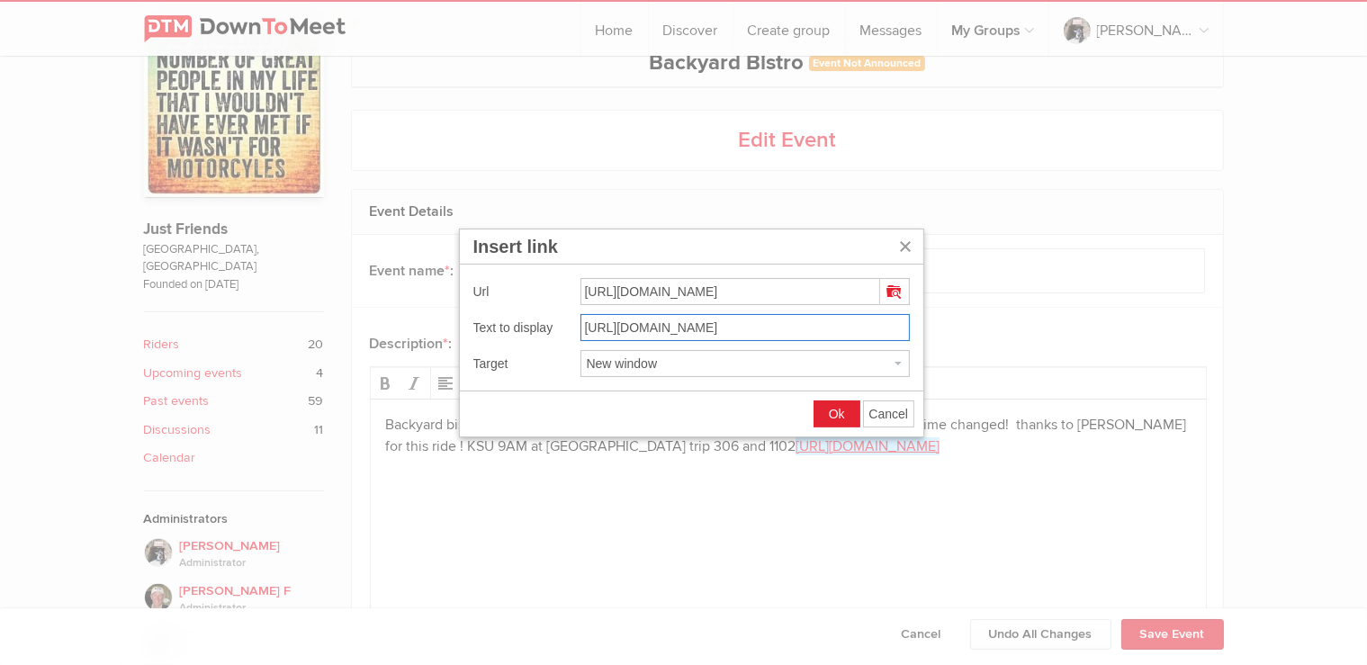
drag, startPoint x: 805, startPoint y: 329, endPoint x: 583, endPoint y: 347, distance: 222.2
click at [583, 341] on input "https://trips.furkot.com/ts/vPUaYw" at bounding box center [745, 327] width 329 height 27
type input "Route to restaurant"
drag, startPoint x: 832, startPoint y: 407, endPoint x: 464, endPoint y: 11, distance: 540.8
click at [832, 407] on span "Ok" at bounding box center [837, 414] width 16 height 14
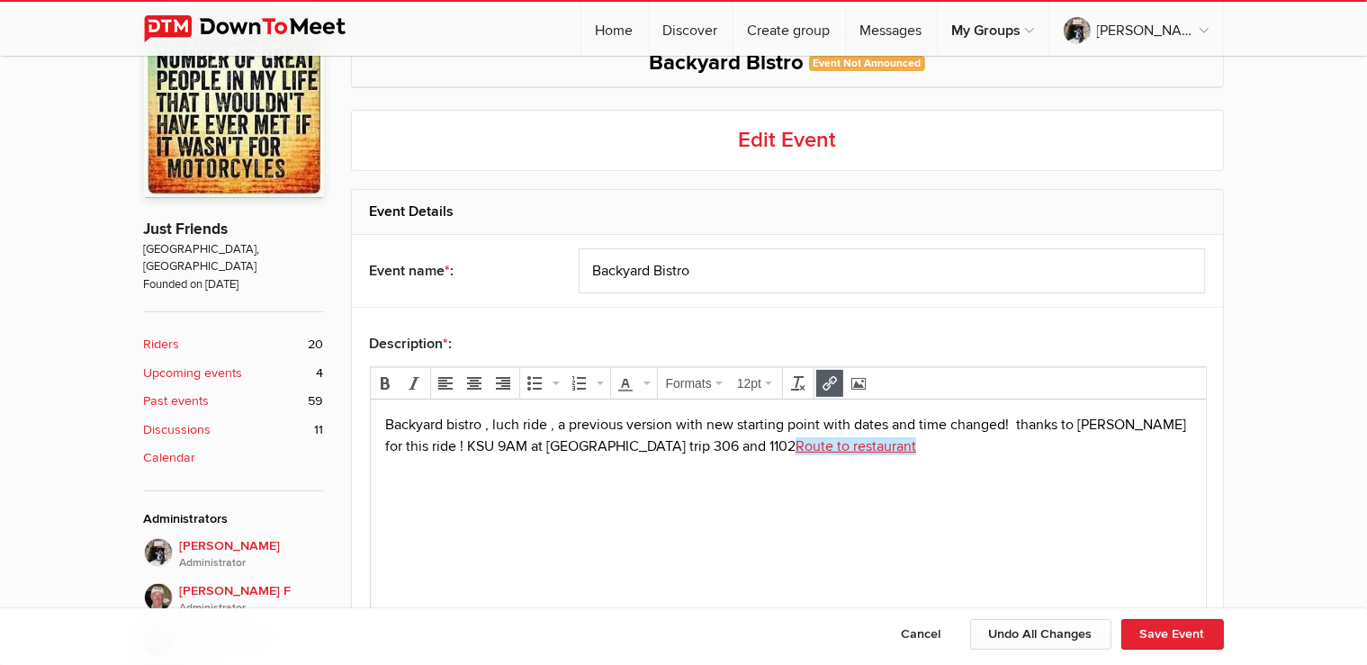
click at [656, 450] on p "Backyard bistro , luch ride , a previous version with new starting point with d…" at bounding box center [787, 435] width 807 height 43
click at [1205, 627] on button "Save Event" at bounding box center [1173, 634] width 103 height 31
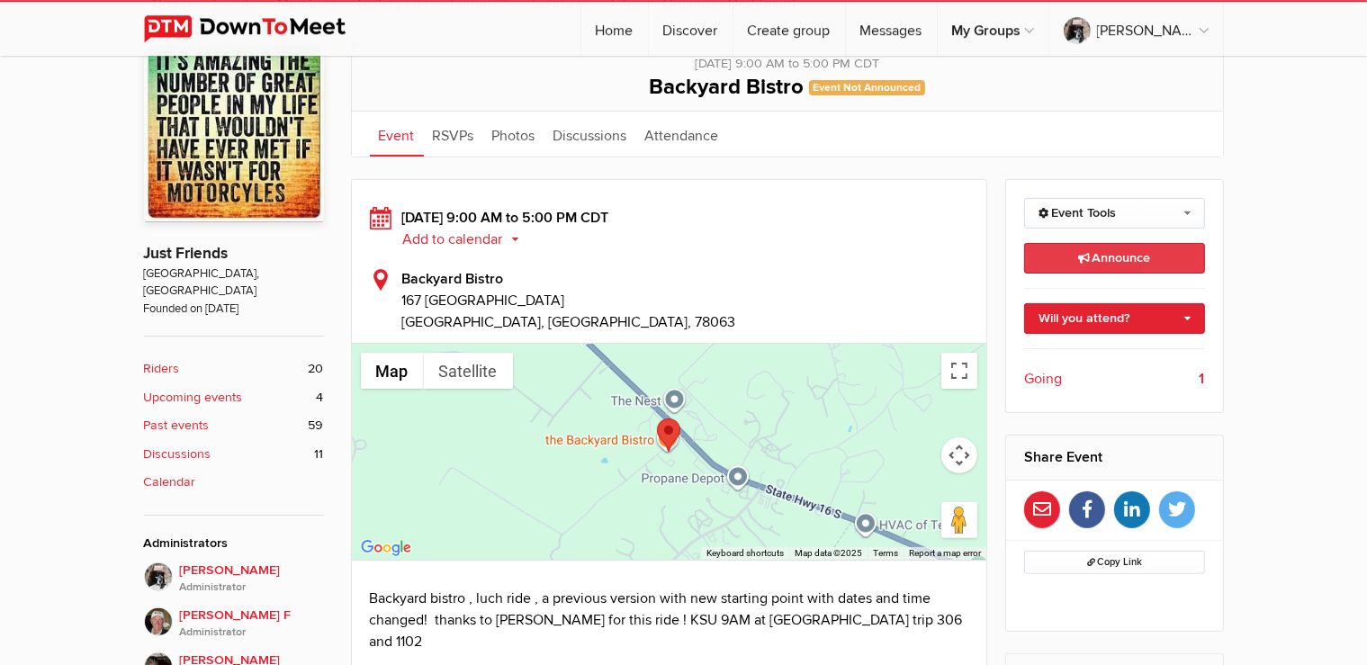
scroll to position [380, 0]
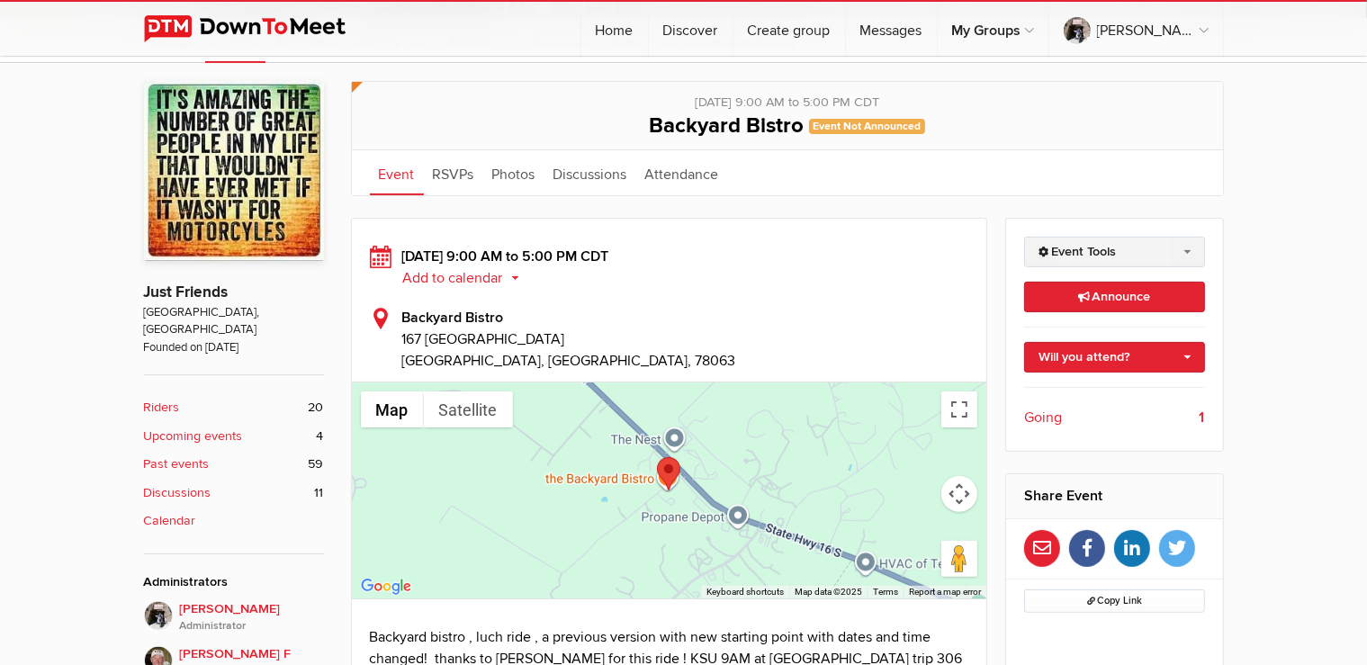
click at [1127, 248] on link "Event Tools" at bounding box center [1114, 252] width 181 height 31
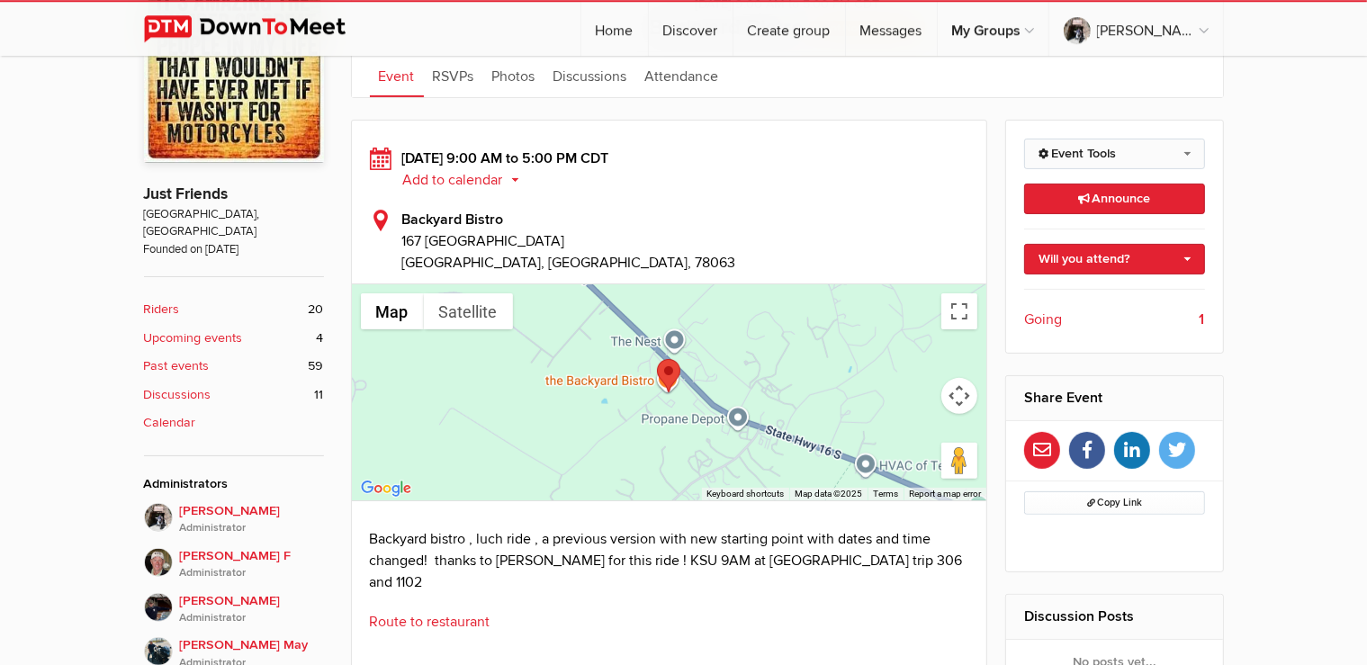
scroll to position [475, 0]
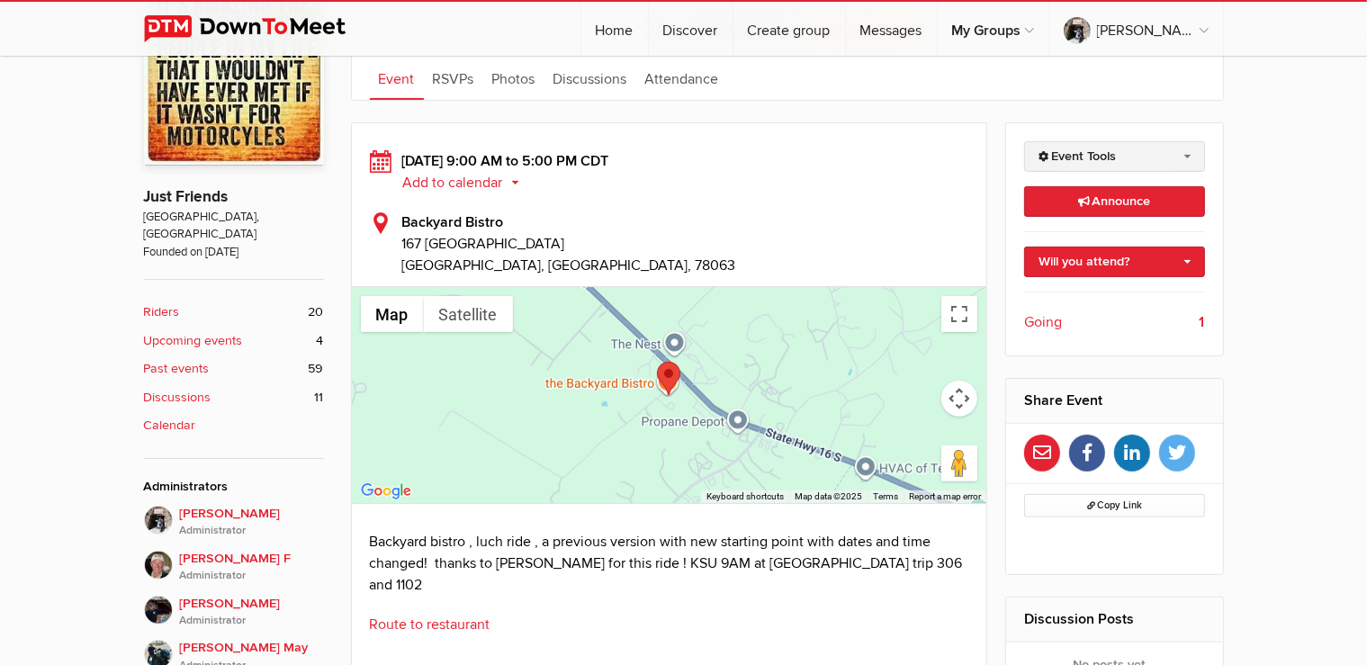
click at [1177, 151] on link "Event Tools" at bounding box center [1114, 156] width 181 height 31
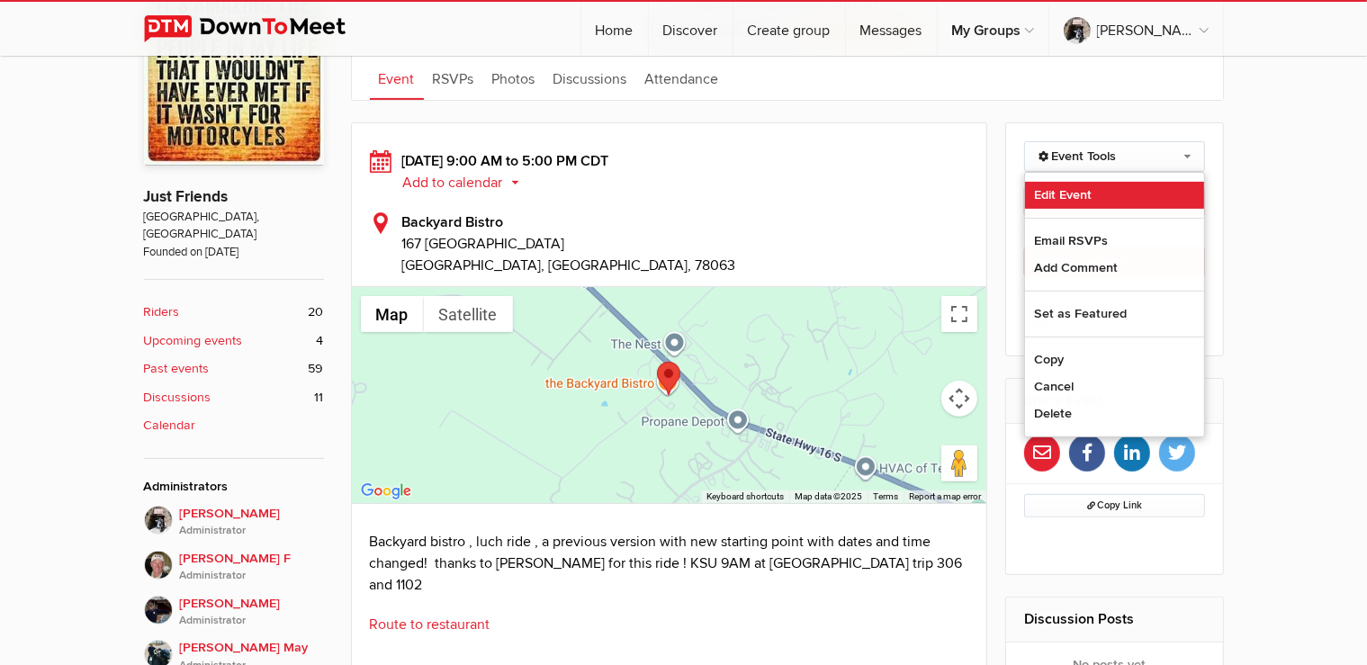
click at [1127, 196] on link "Edit Event" at bounding box center [1114, 195] width 179 height 27
select select "9:00:00"
select select "5:00:00"
select select "PM"
select select "[GEOGRAPHIC_DATA]"
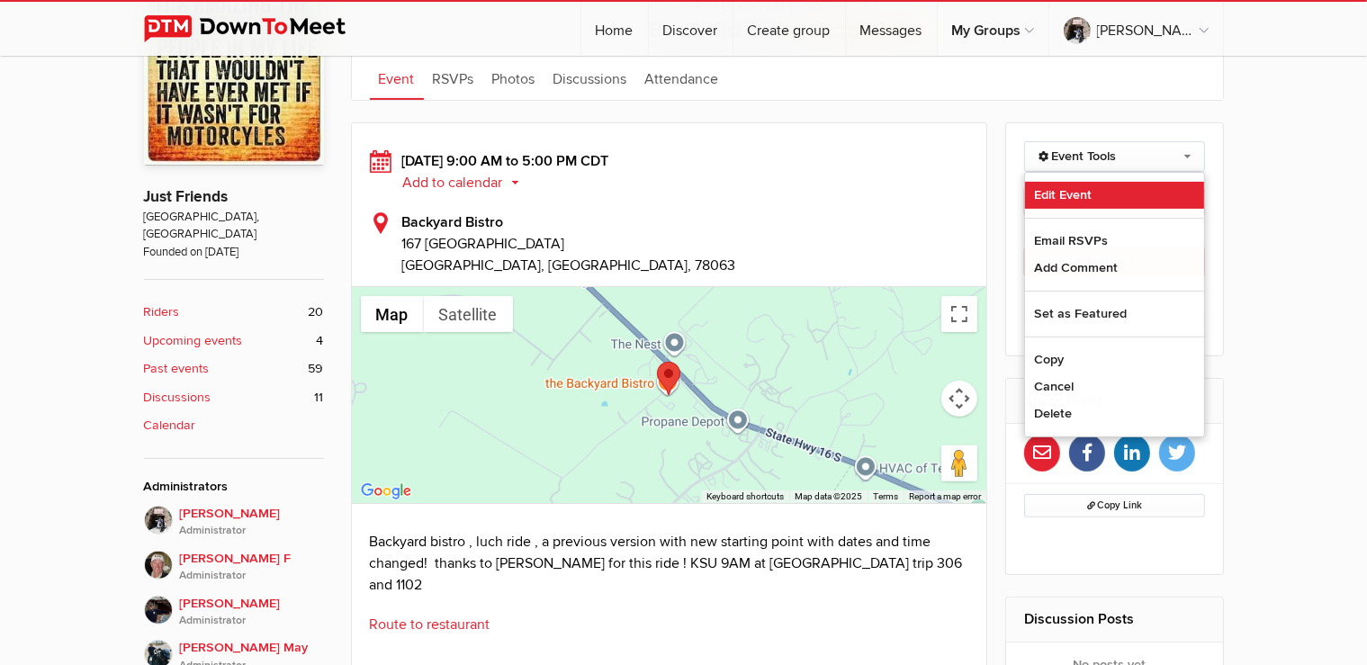
select select "[GEOGRAPHIC_DATA]"
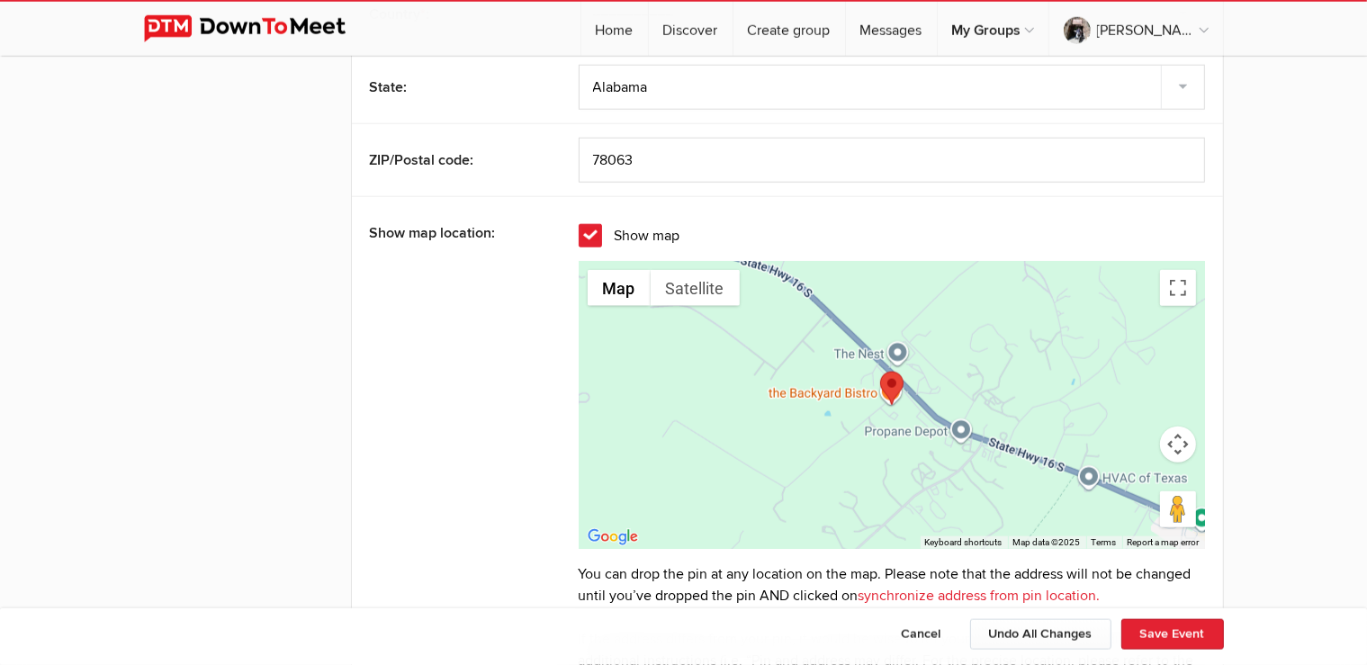
scroll to position [1996, 0]
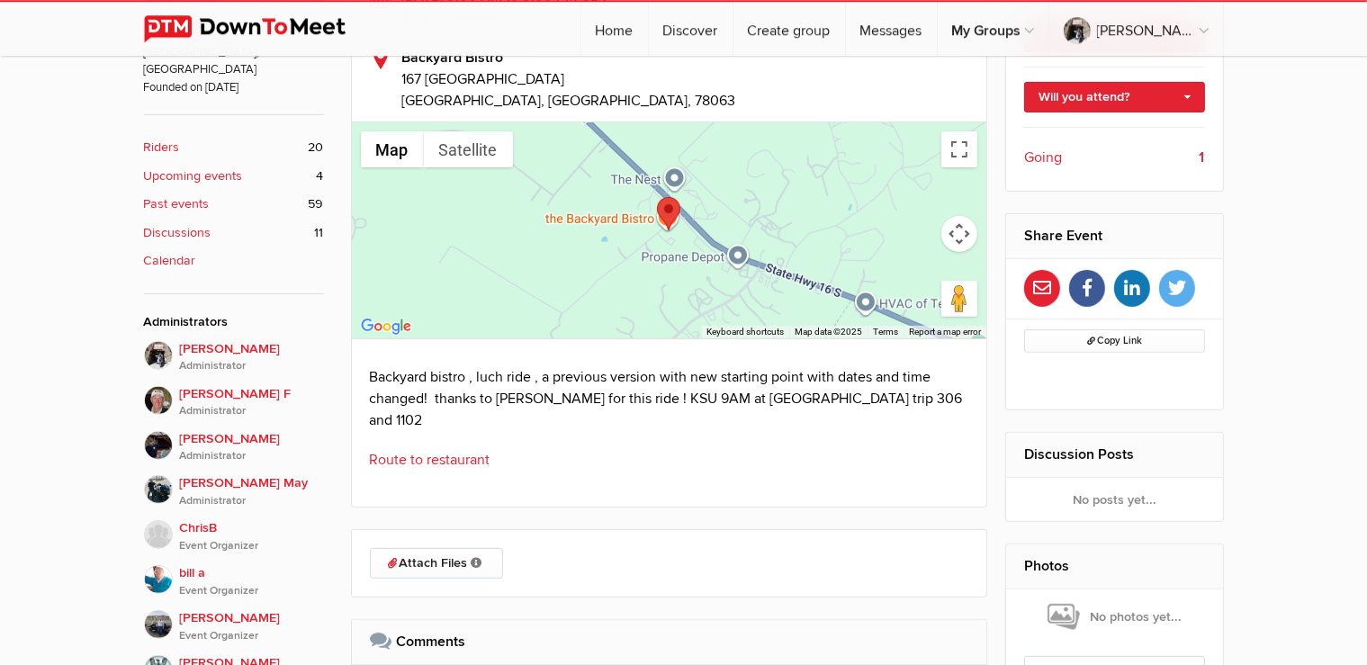
scroll to position [760, 0]
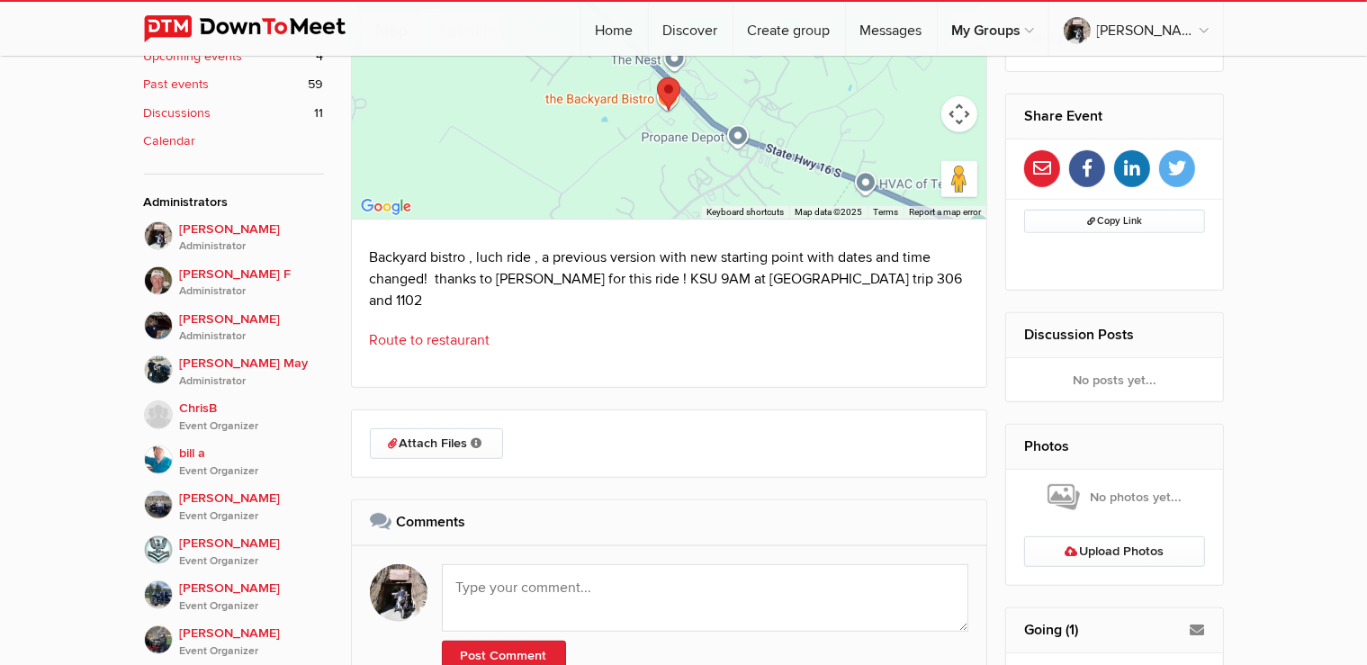
click at [410, 331] on link "Route to restaurant" at bounding box center [430, 340] width 121 height 18
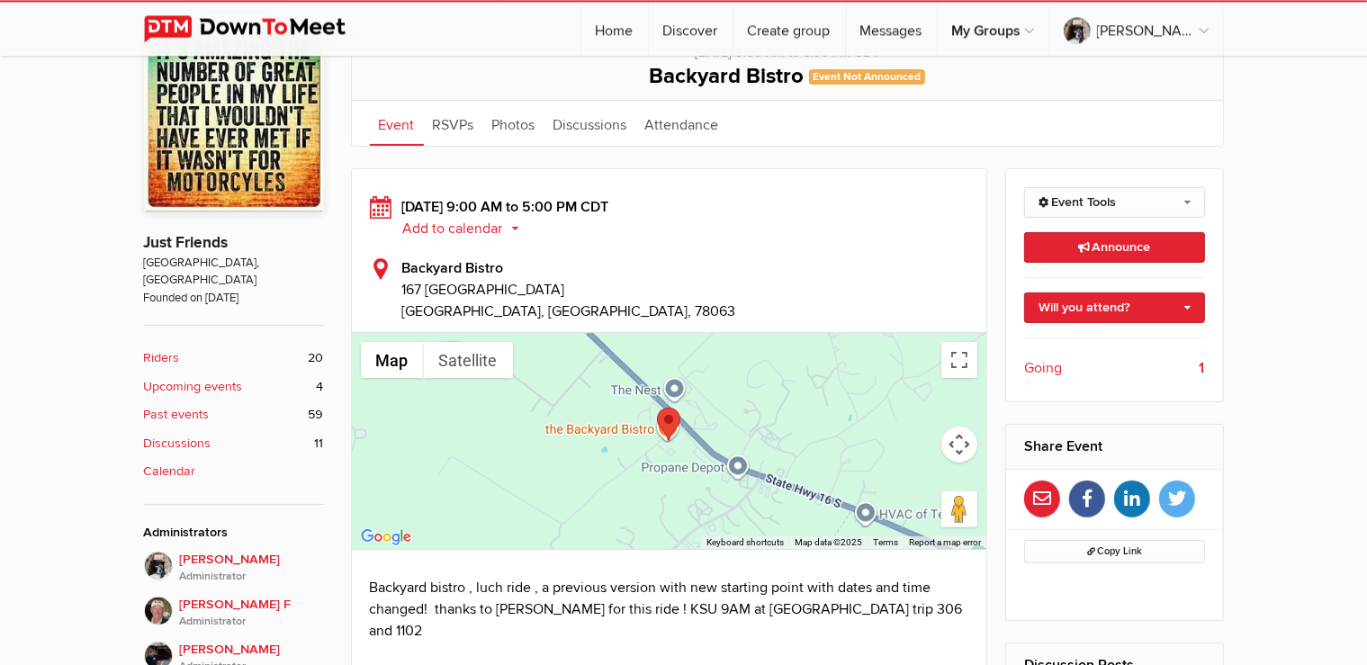
scroll to position [380, 0]
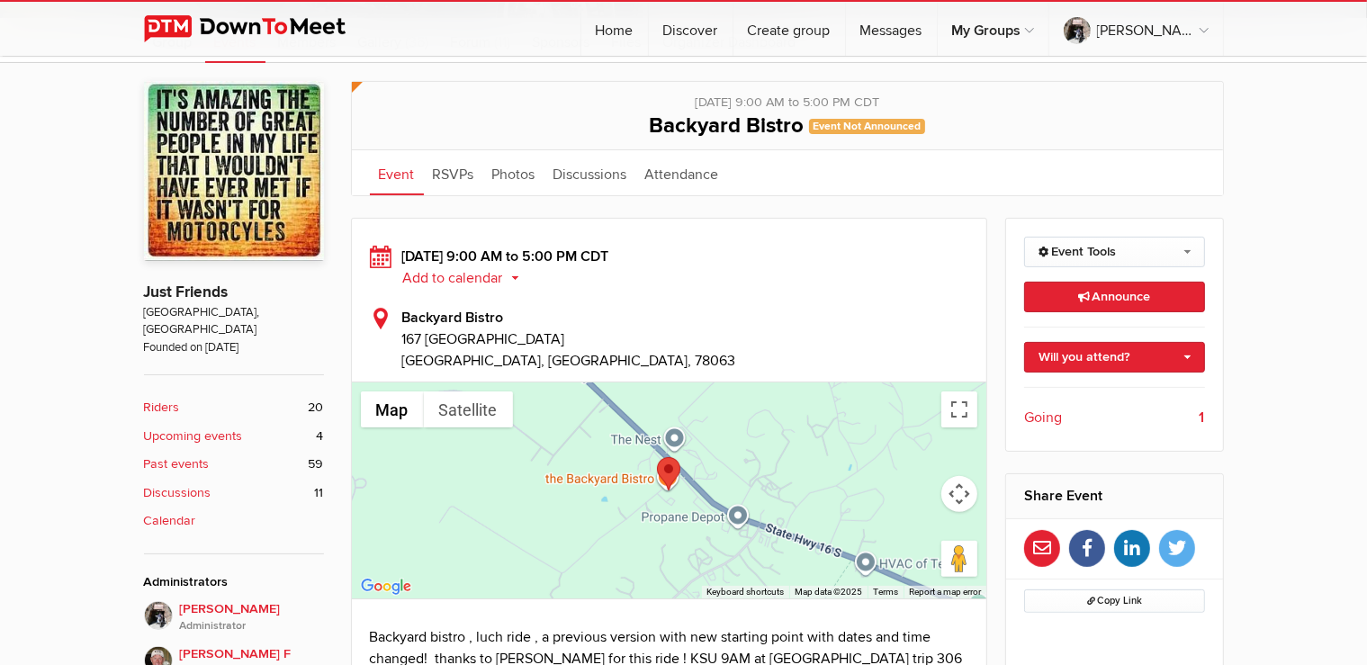
click at [1052, 419] on span "Going" at bounding box center [1043, 418] width 38 height 22
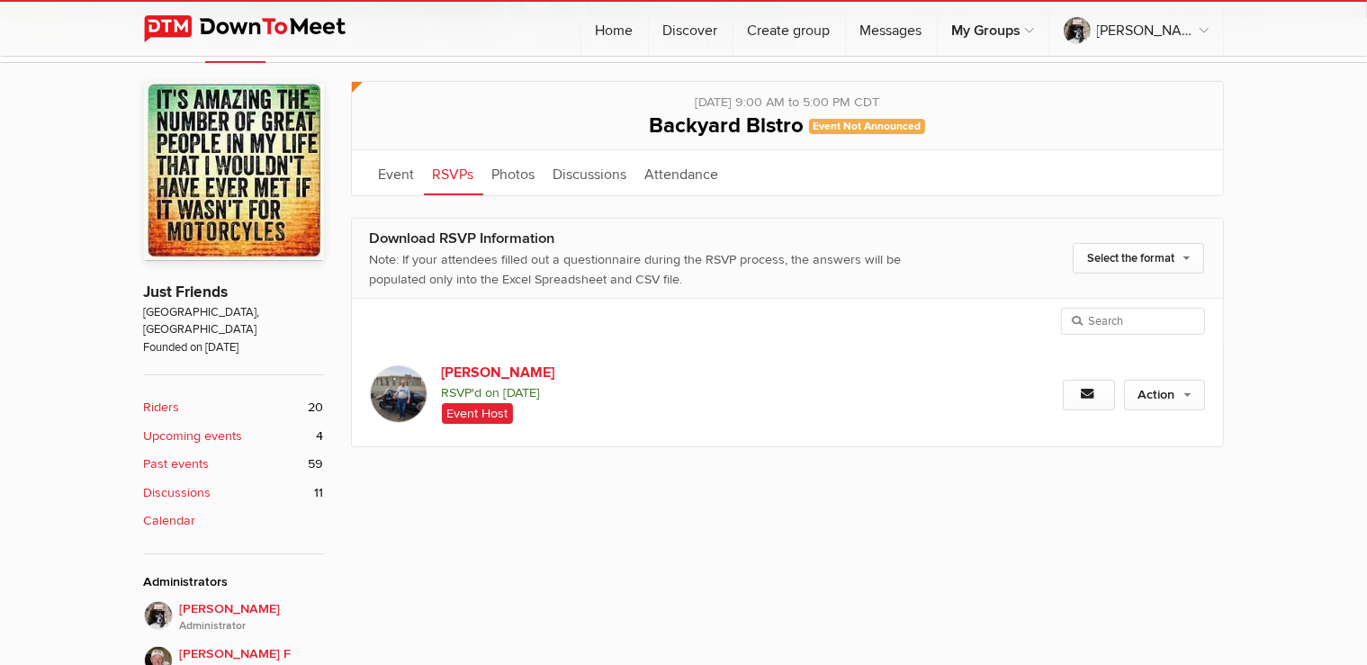
scroll to position [397, 0]
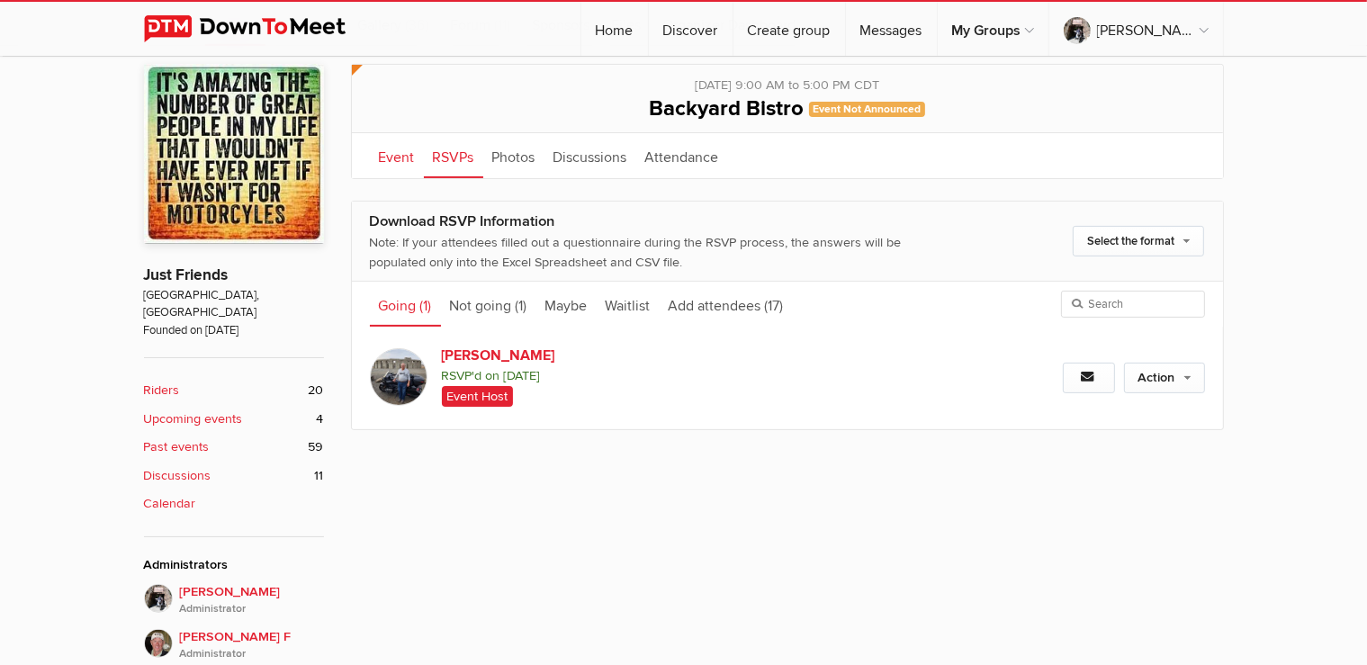
click at [384, 149] on link "Event" at bounding box center [397, 155] width 54 height 45
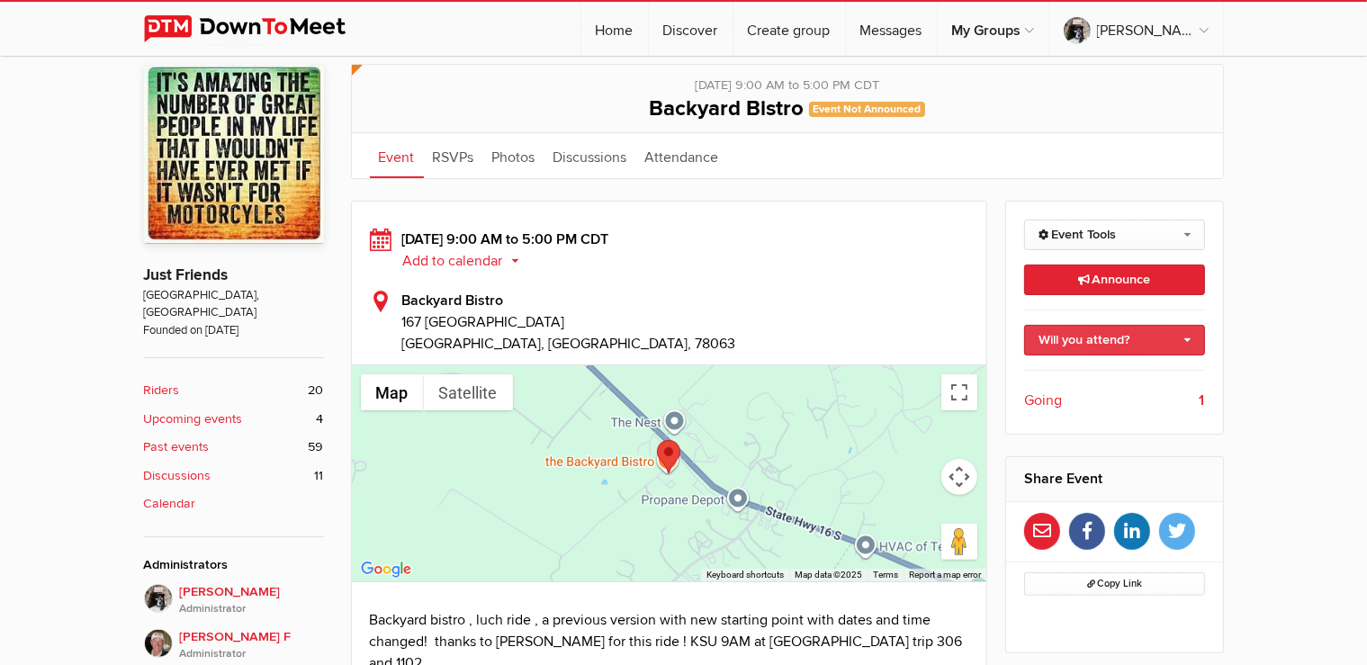
click at [1162, 337] on link "Will you attend?" at bounding box center [1114, 340] width 181 height 31
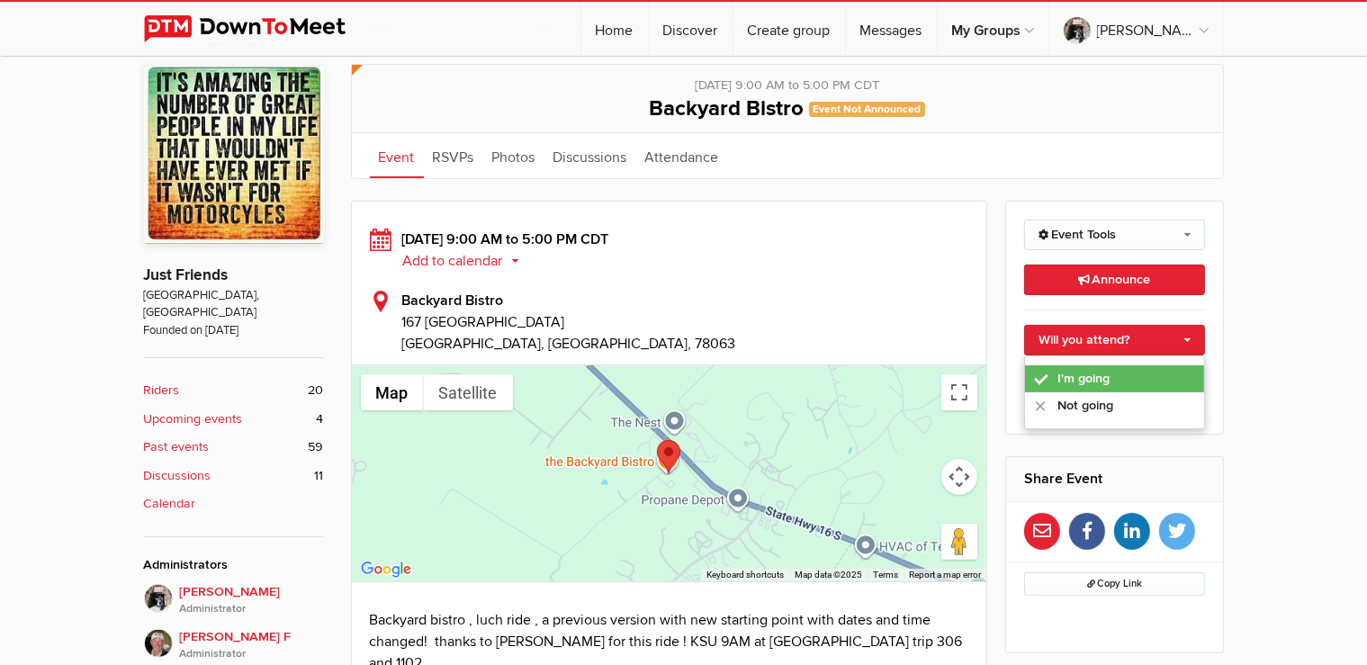
click at [1095, 374] on link "I'm going" at bounding box center [1114, 378] width 179 height 27
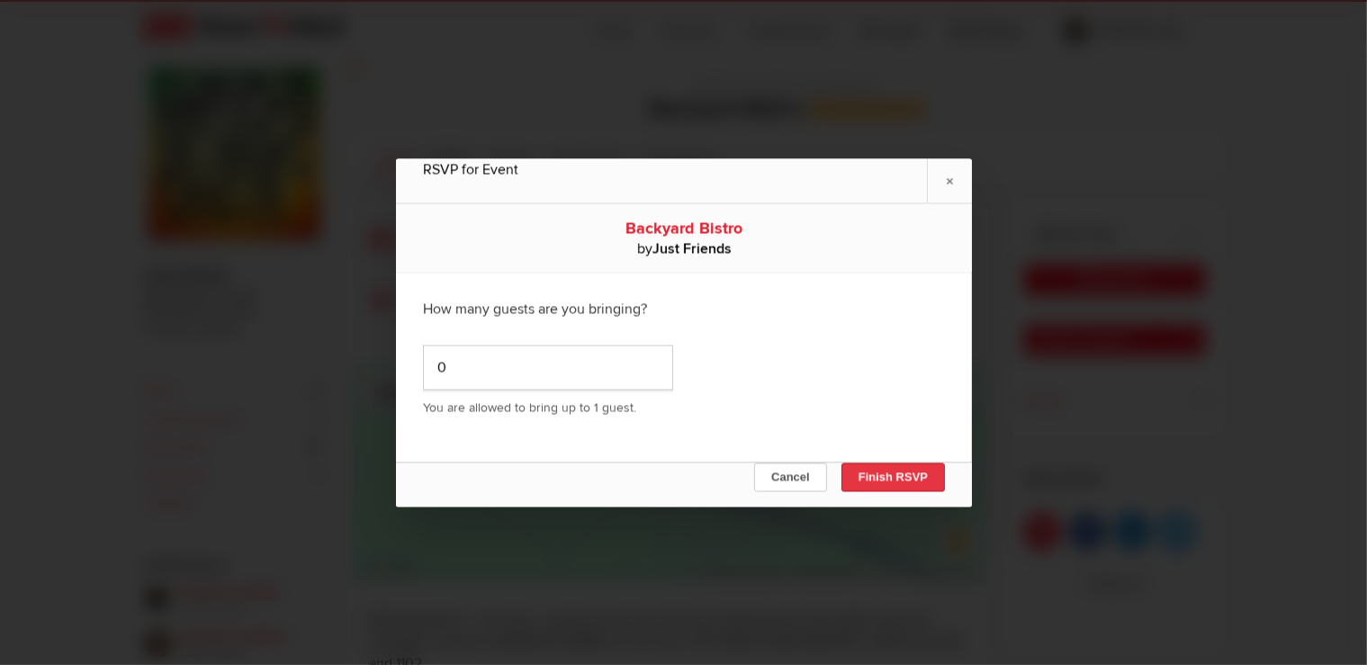
click at [882, 477] on button "Finish RSVP" at bounding box center [893, 477] width 104 height 29
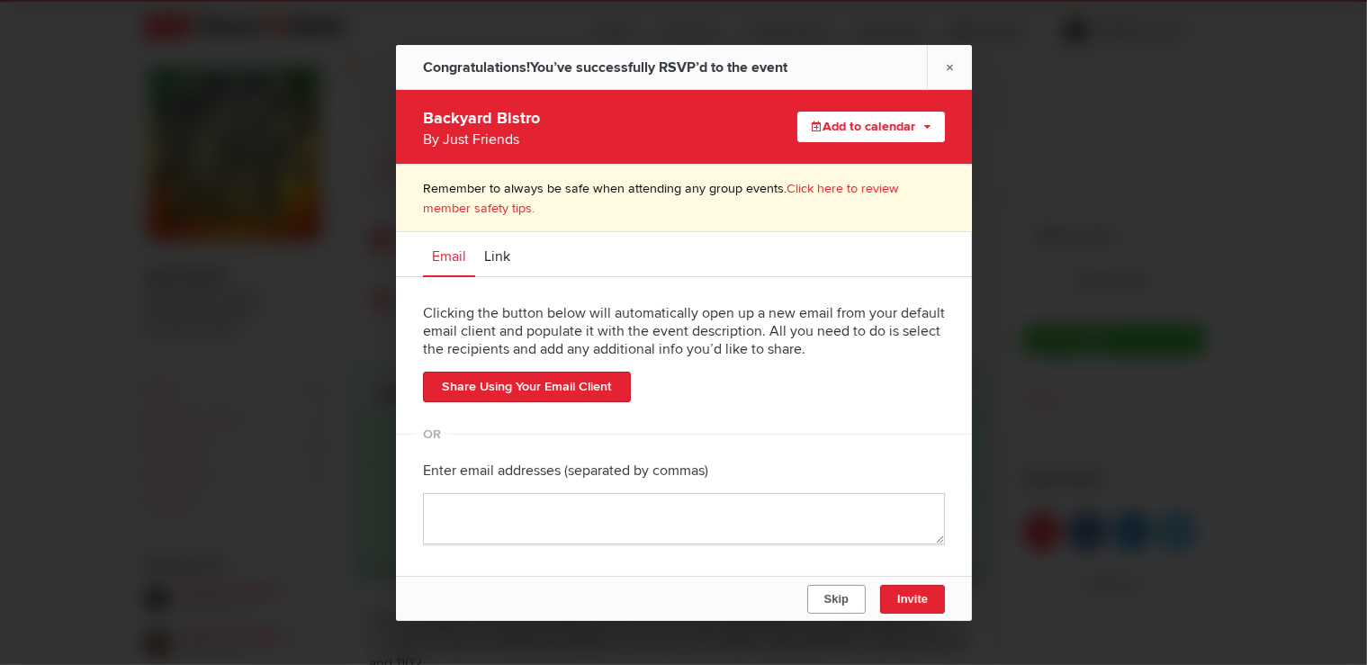
click at [852, 601] on button "Skip" at bounding box center [836, 599] width 59 height 29
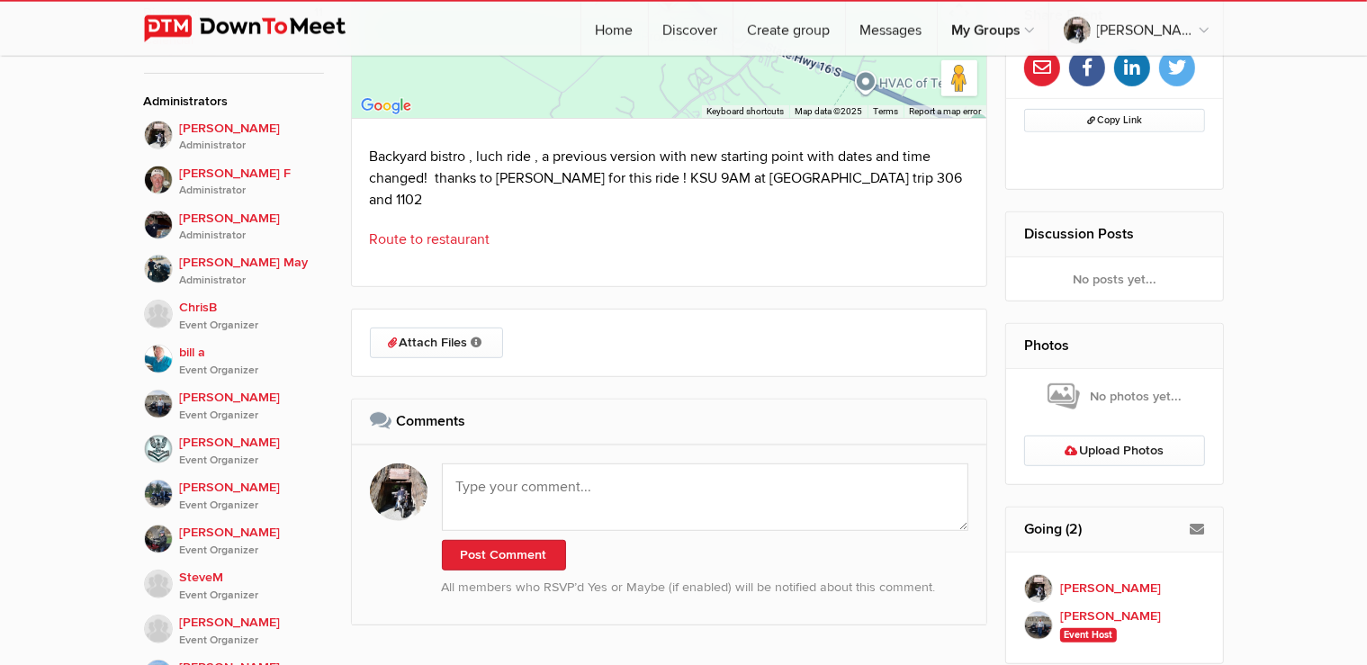
scroll to position [968, 0]
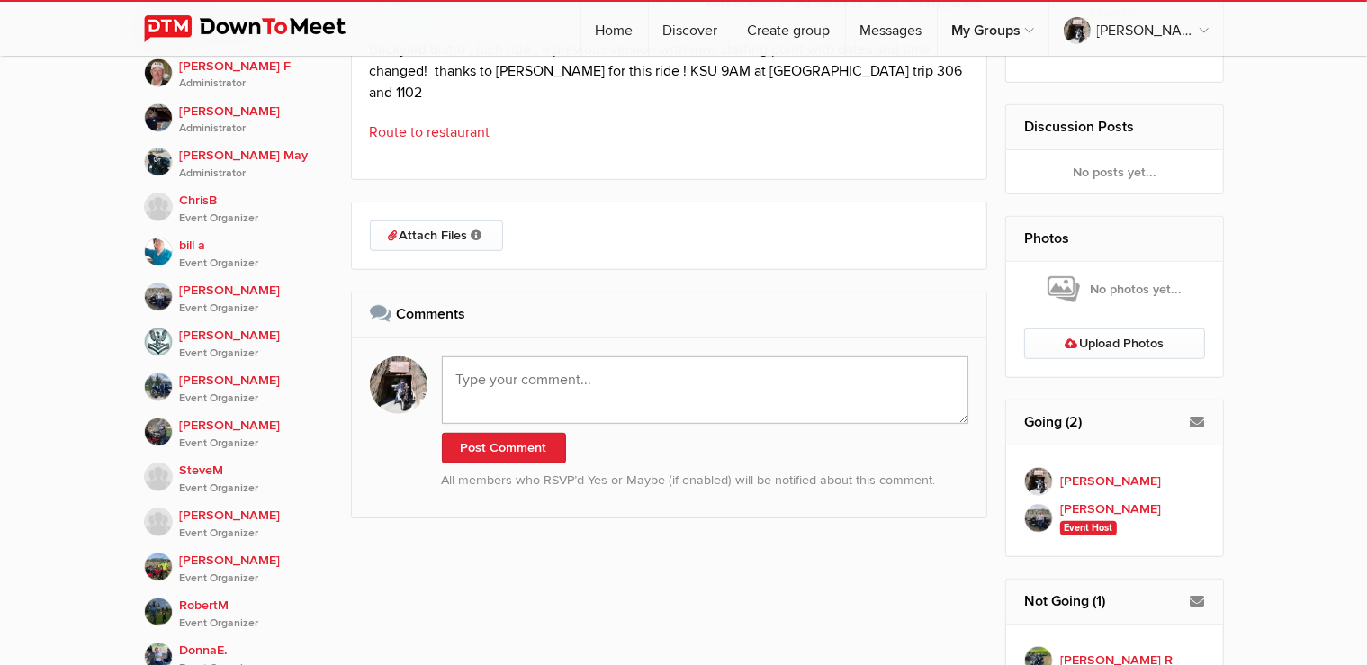
click at [773, 365] on textarea at bounding box center [706, 390] width 528 height 68
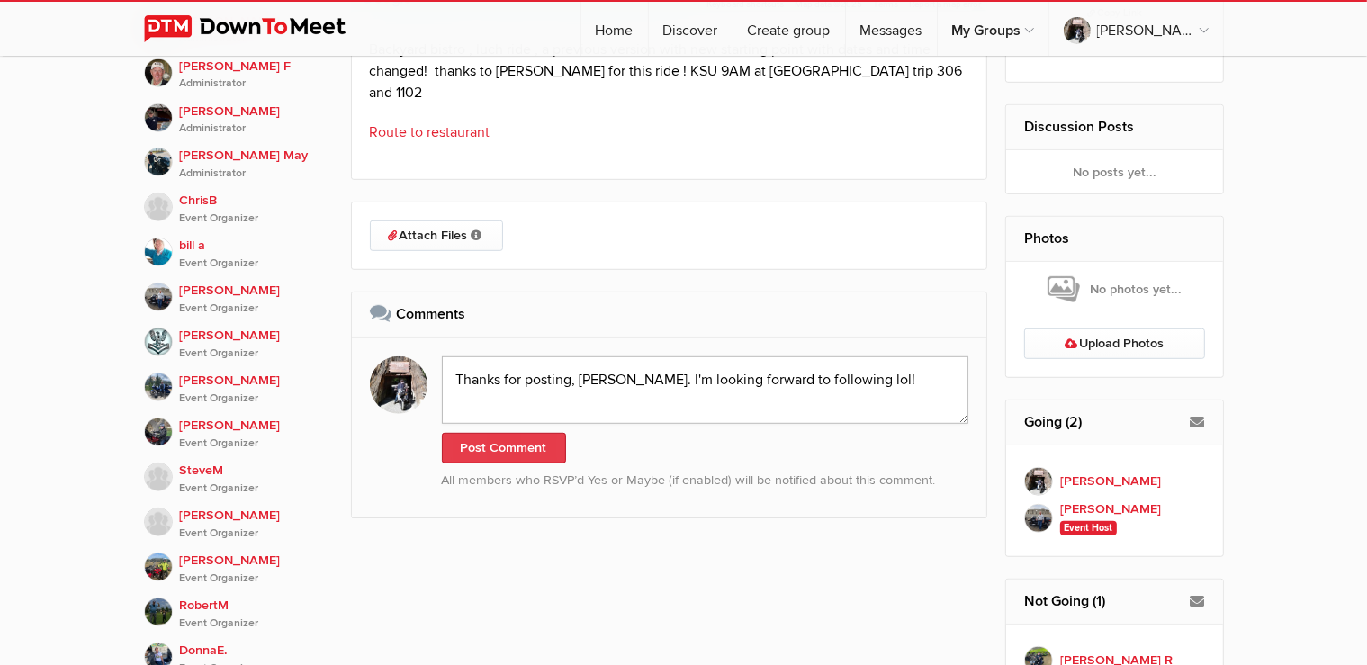
type textarea "Thanks for posting, Kenneth. I'm looking forward to following lol!"
click at [452, 433] on button "Post Comment" at bounding box center [504, 448] width 124 height 31
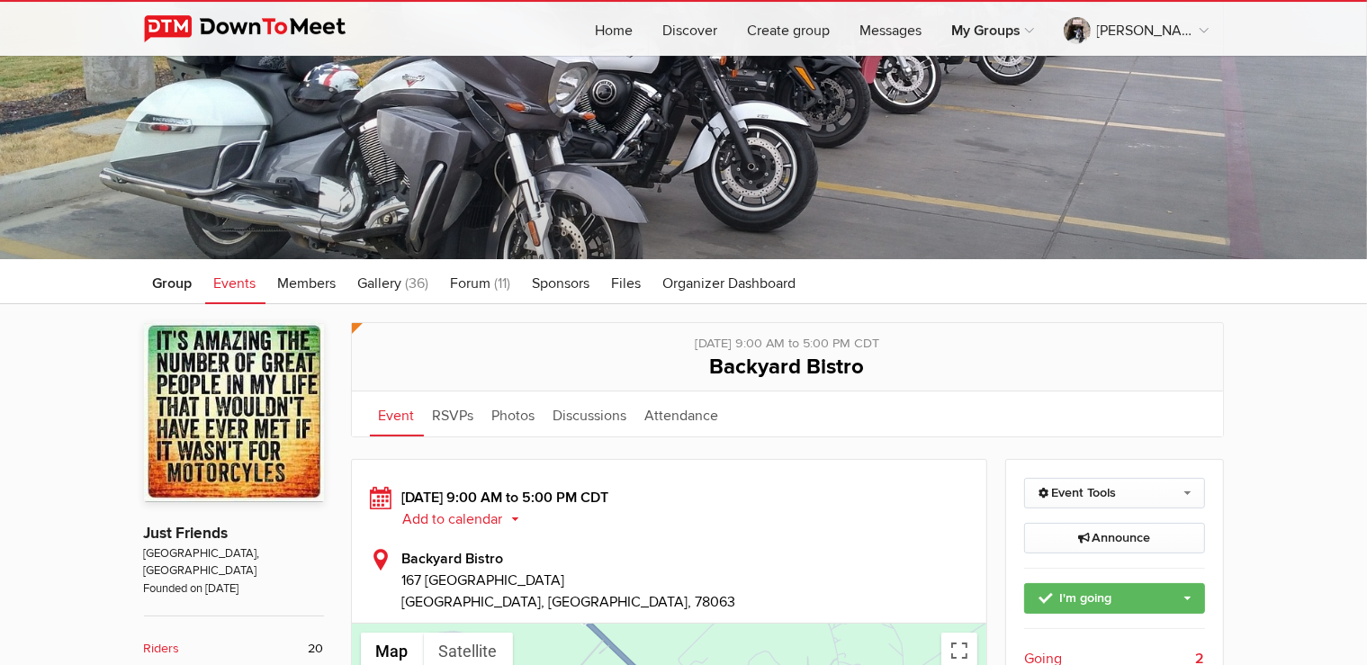
scroll to position [190, 0]
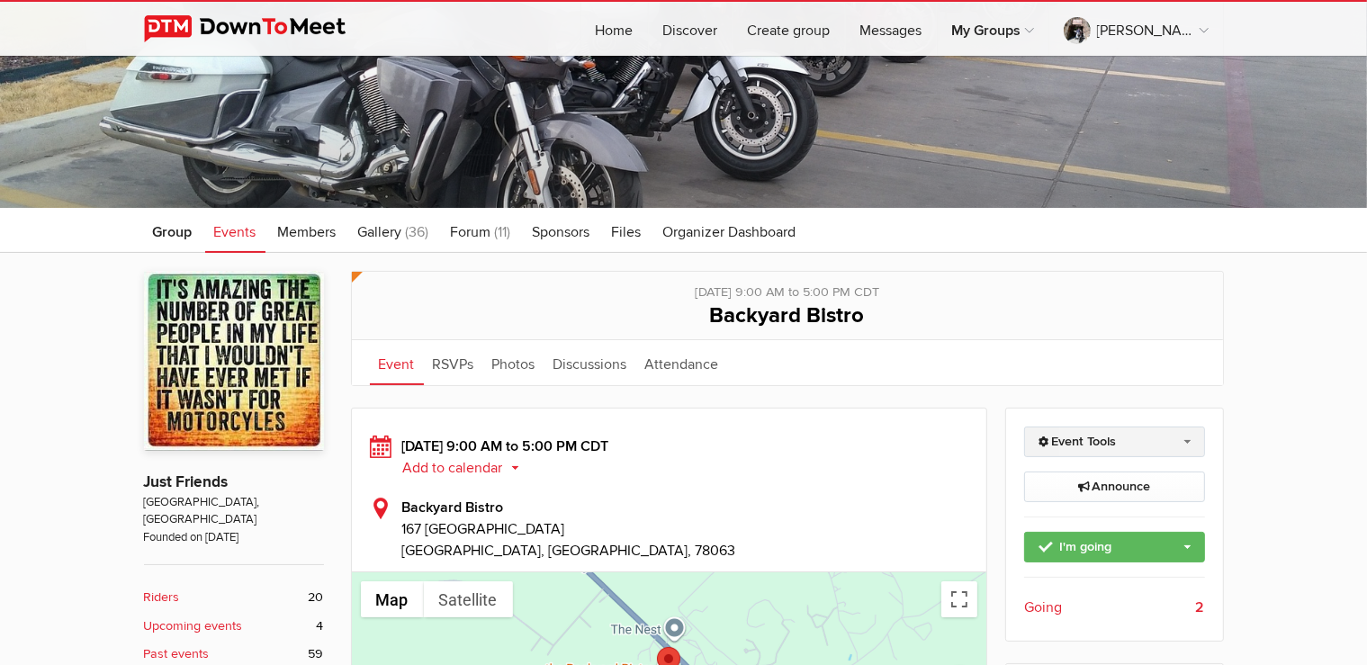
click at [1158, 439] on link "Event Tools" at bounding box center [1114, 442] width 181 height 31
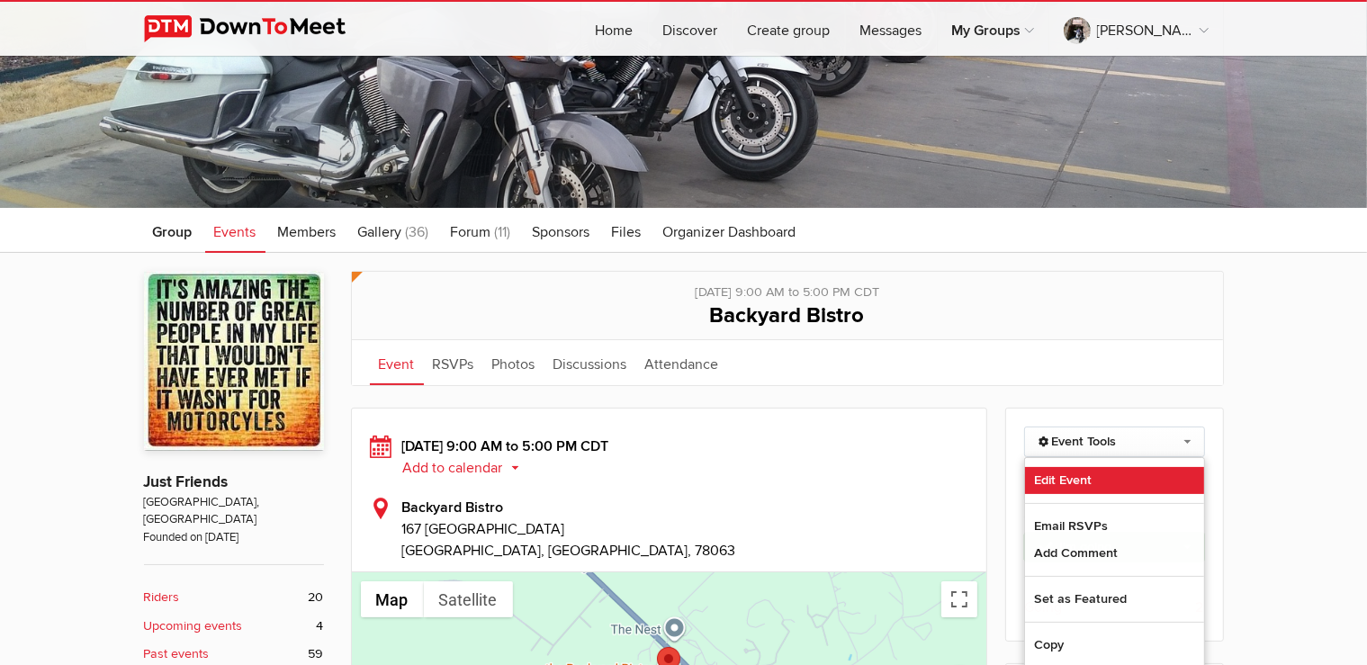
click at [1071, 491] on link "Edit Event" at bounding box center [1114, 480] width 179 height 27
select select "9:00:00"
select select "5:00:00"
select select "PM"
select select "[GEOGRAPHIC_DATA]"
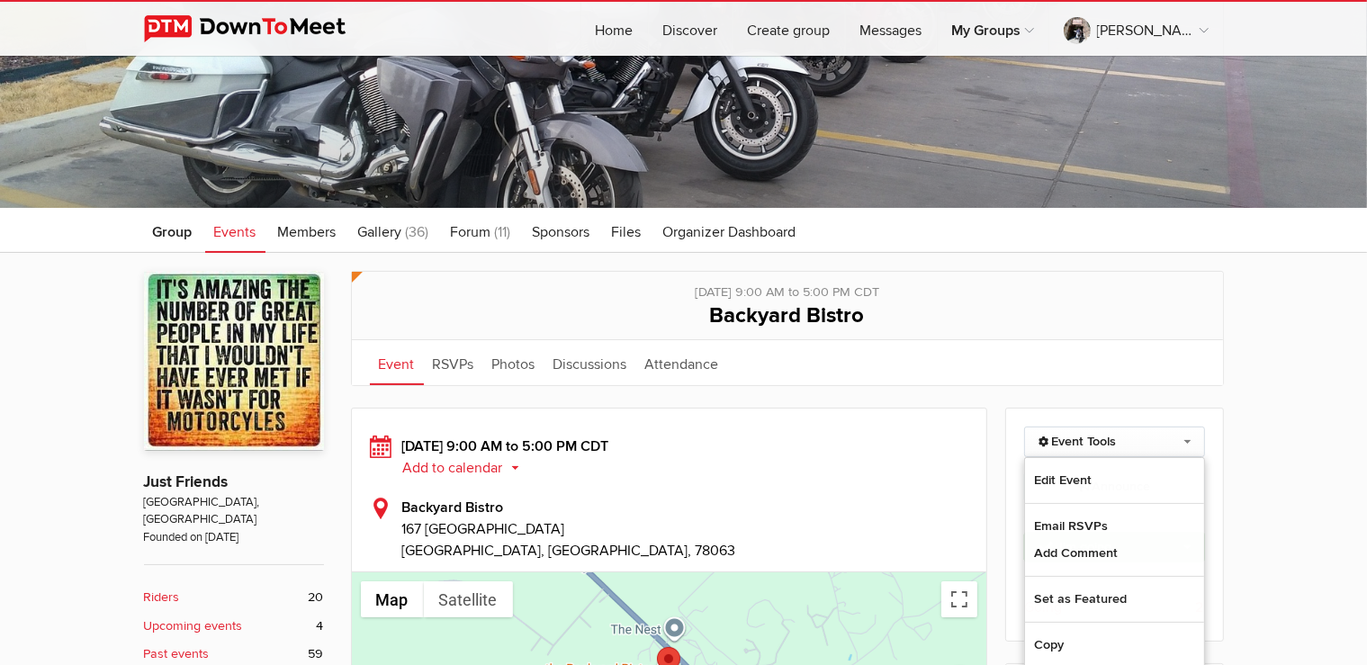
select select "[GEOGRAPHIC_DATA]"
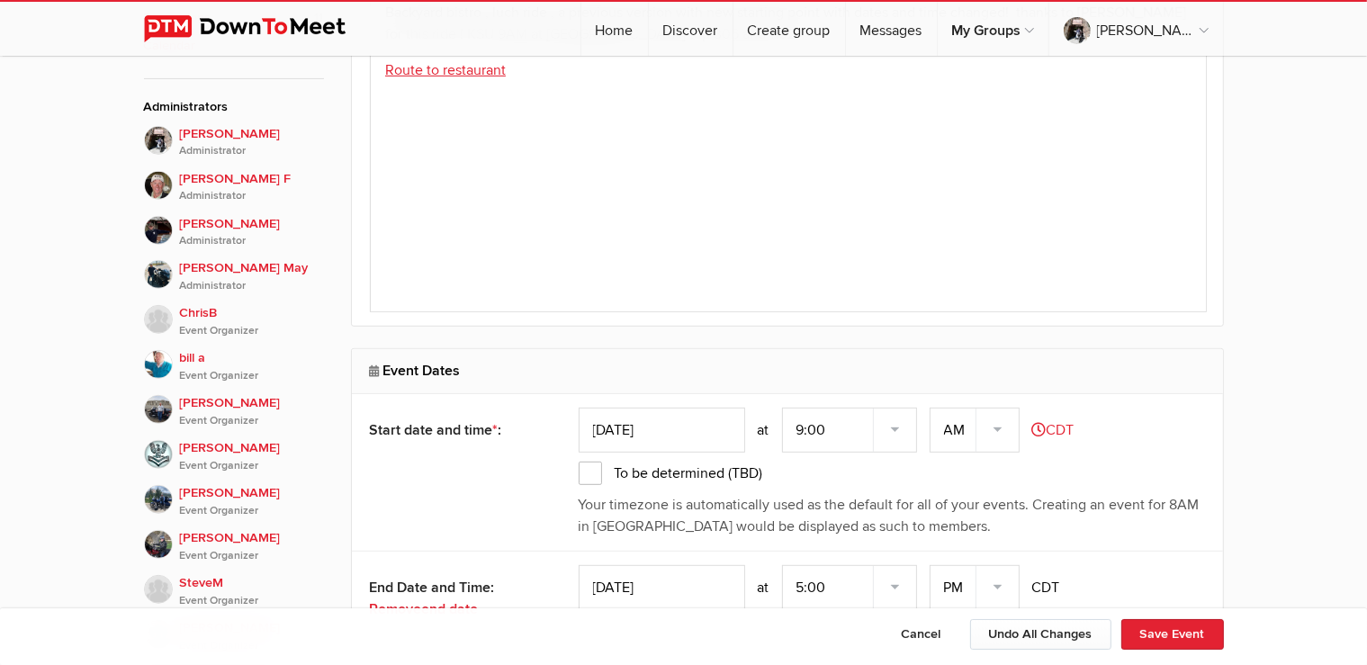
scroll to position [1045, 0]
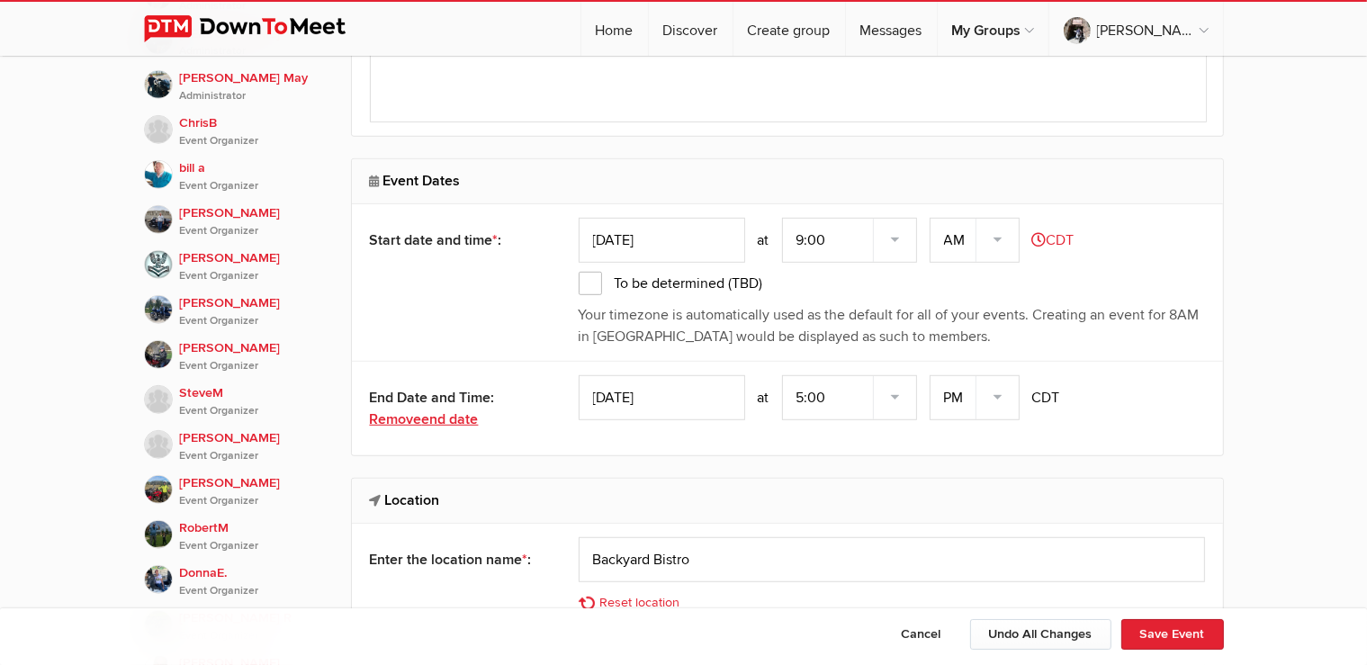
click at [454, 418] on span "end date" at bounding box center [450, 419] width 57 height 18
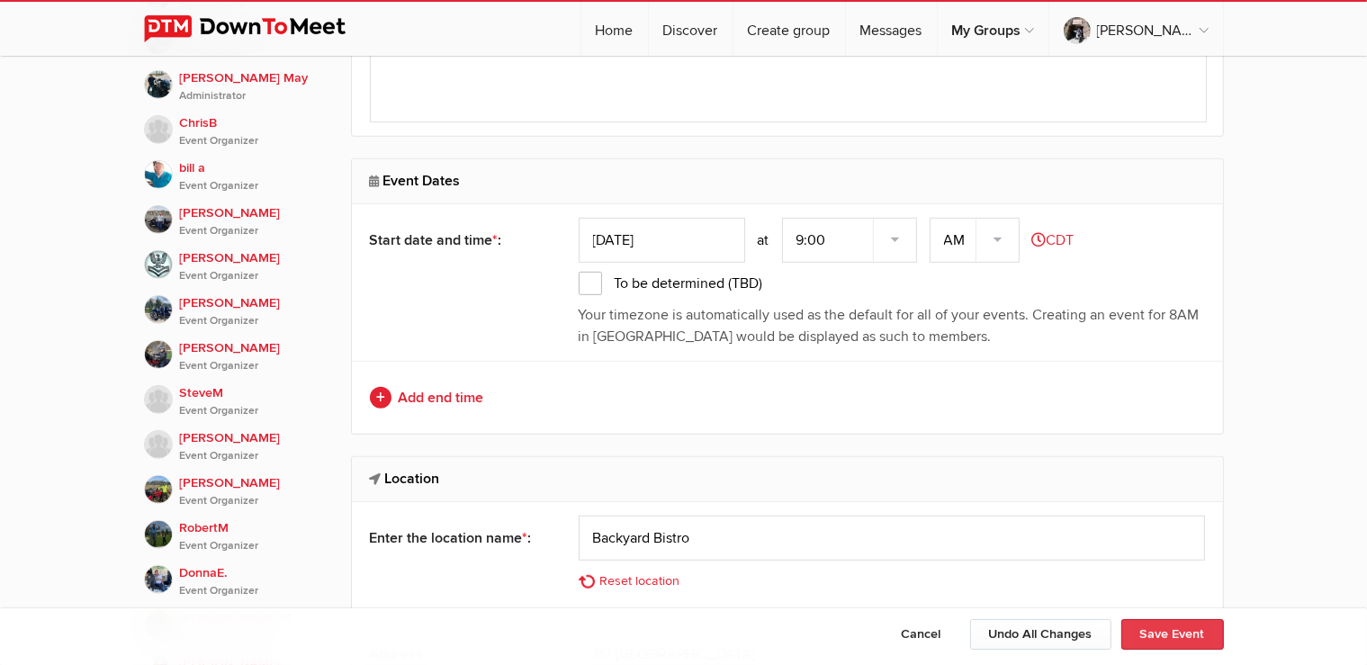
click at [1179, 639] on button "Save Event" at bounding box center [1173, 634] width 103 height 31
